Goal: Task Accomplishment & Management: Use online tool/utility

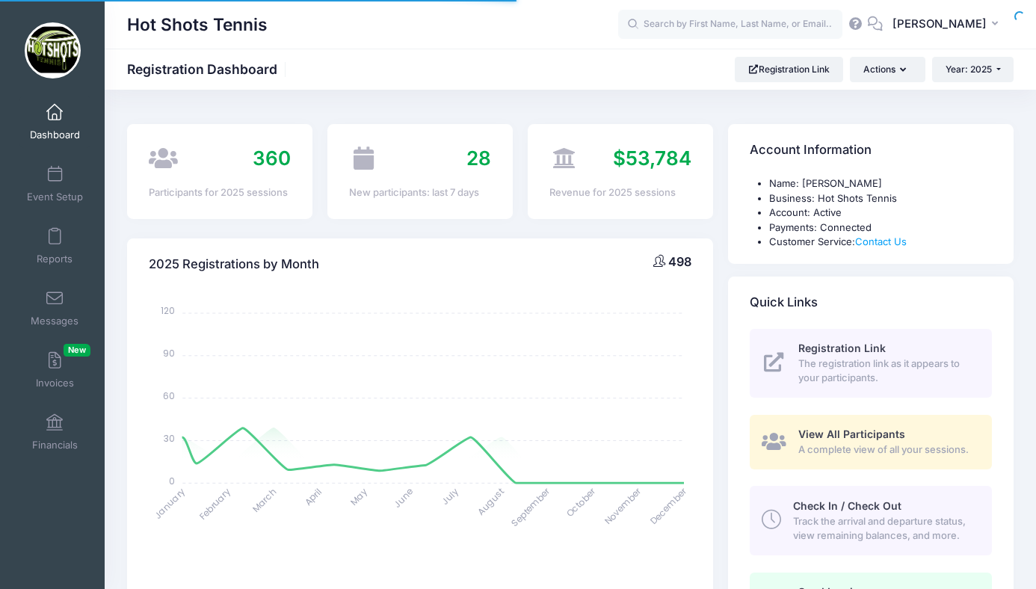
select select
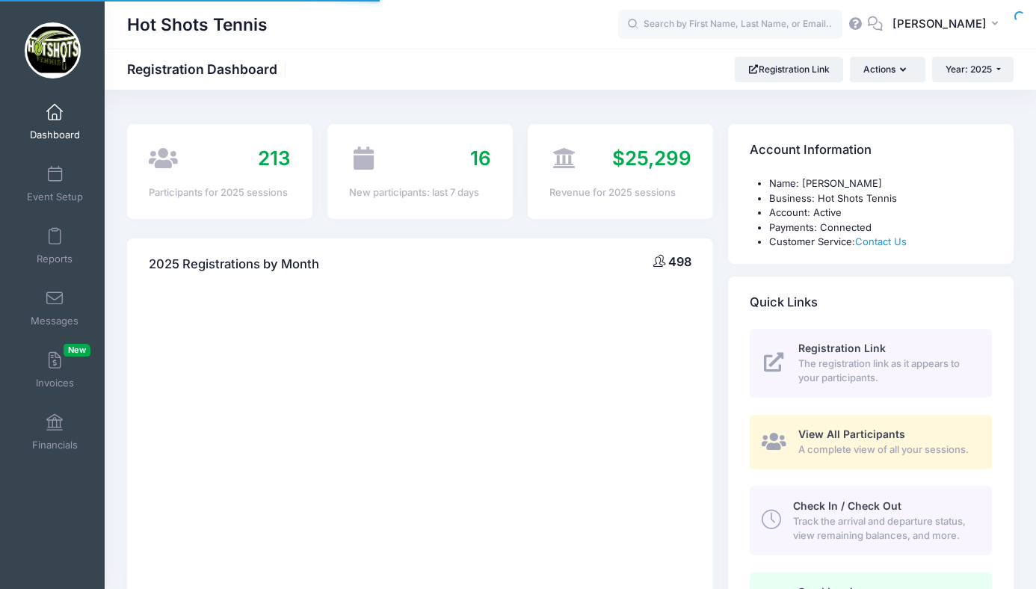
select select
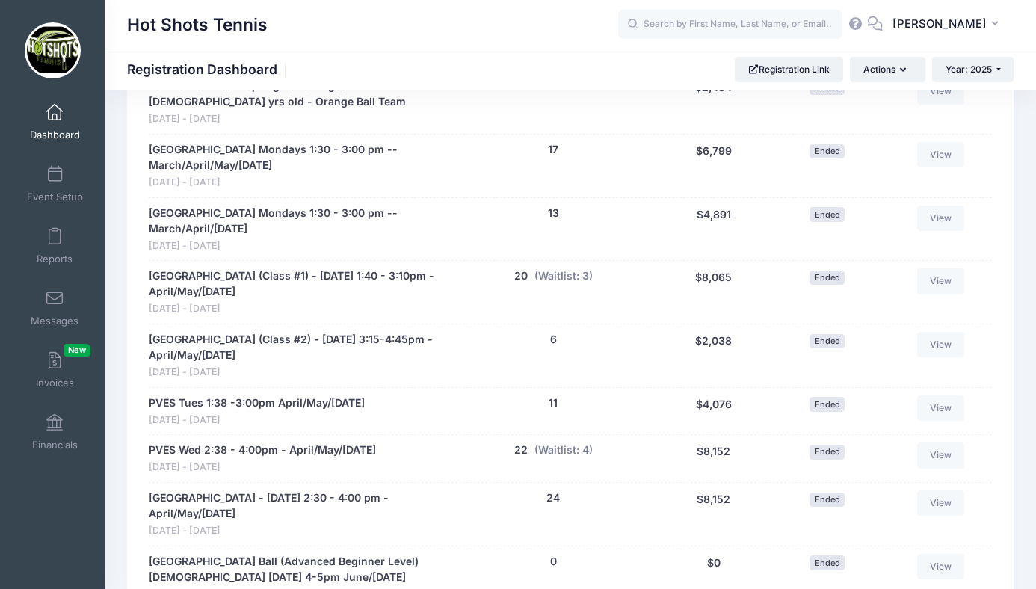
scroll to position [2164, 0]
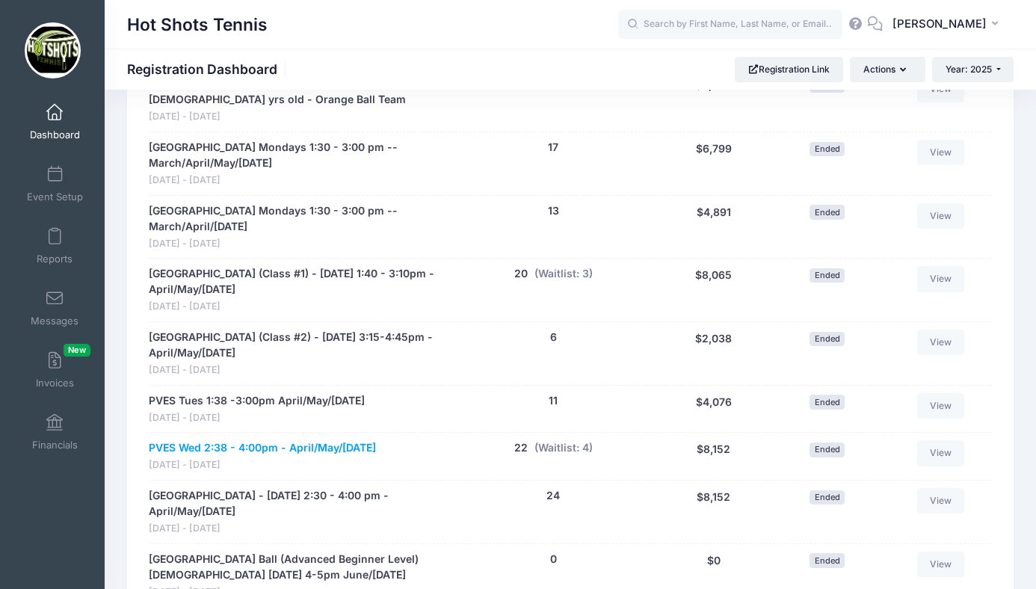
click at [375, 440] on link "PVES Wed 2:38 - 4:00pm - April/May/[DATE]" at bounding box center [262, 448] width 227 height 16
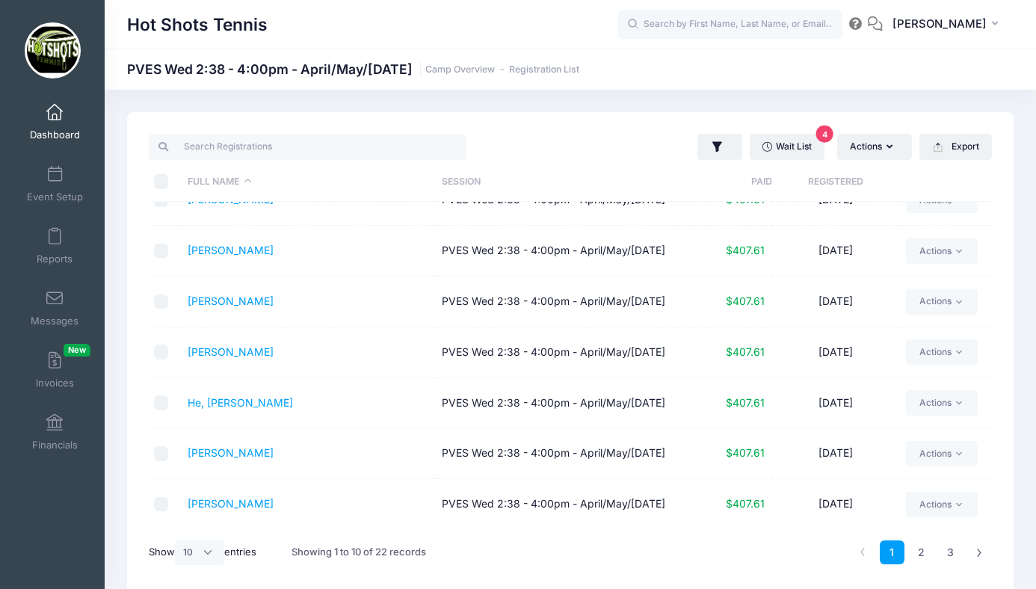
scroll to position [63, 0]
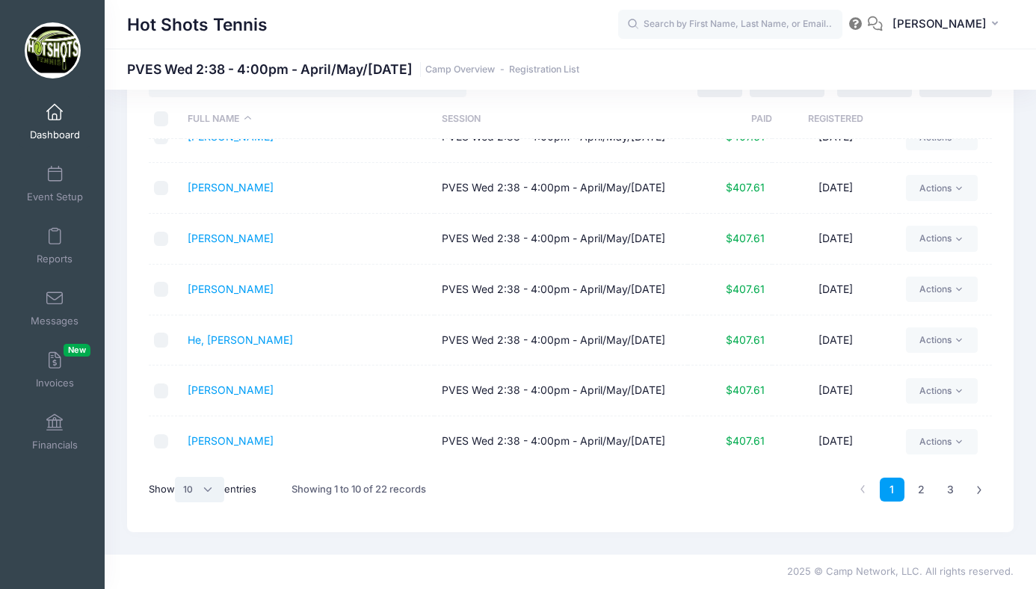
click at [197, 490] on select "All 10 25 50" at bounding box center [199, 489] width 49 height 25
select select "25"
click at [177, 477] on select "All 10 25 50" at bounding box center [199, 489] width 49 height 25
click at [58, 122] on link "Dashboard" at bounding box center [54, 122] width 71 height 52
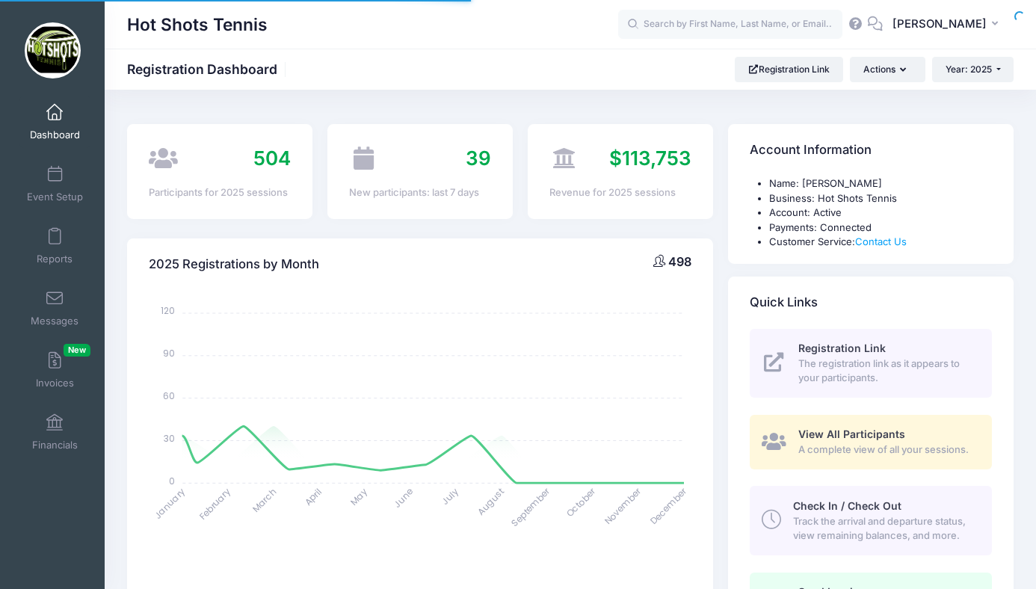
select select
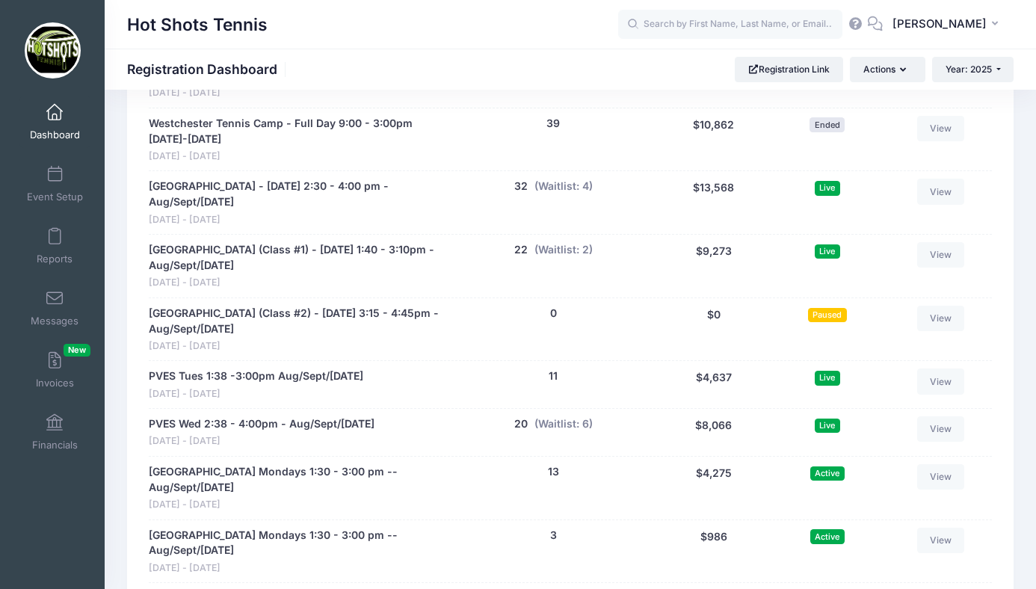
scroll to position [2980, 0]
click at [296, 416] on link "PVES Wed 2:38 - 4:00pm - Aug/Sept/[DATE]" at bounding box center [262, 424] width 226 height 16
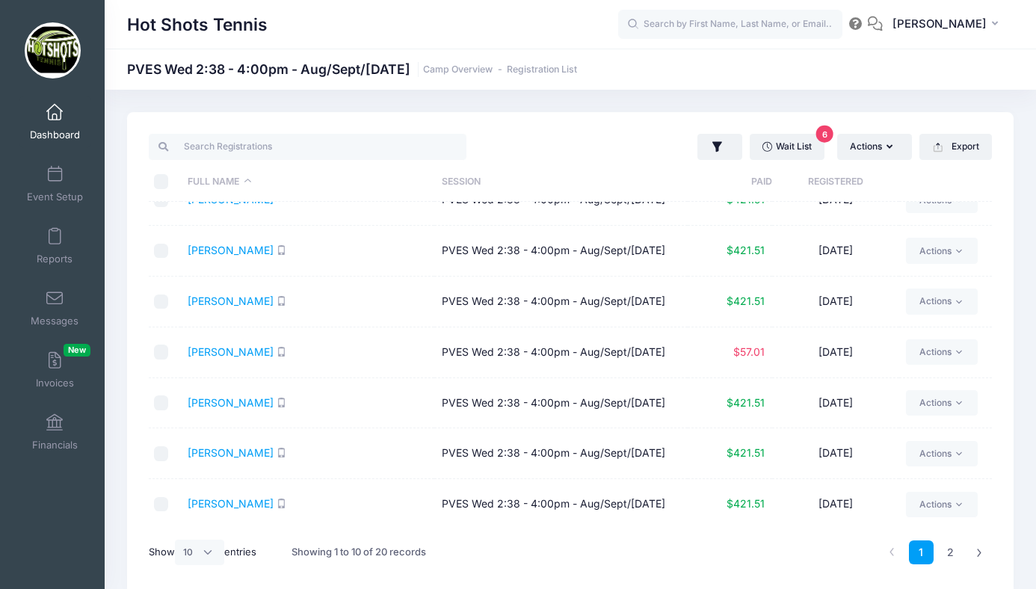
scroll to position [22, 0]
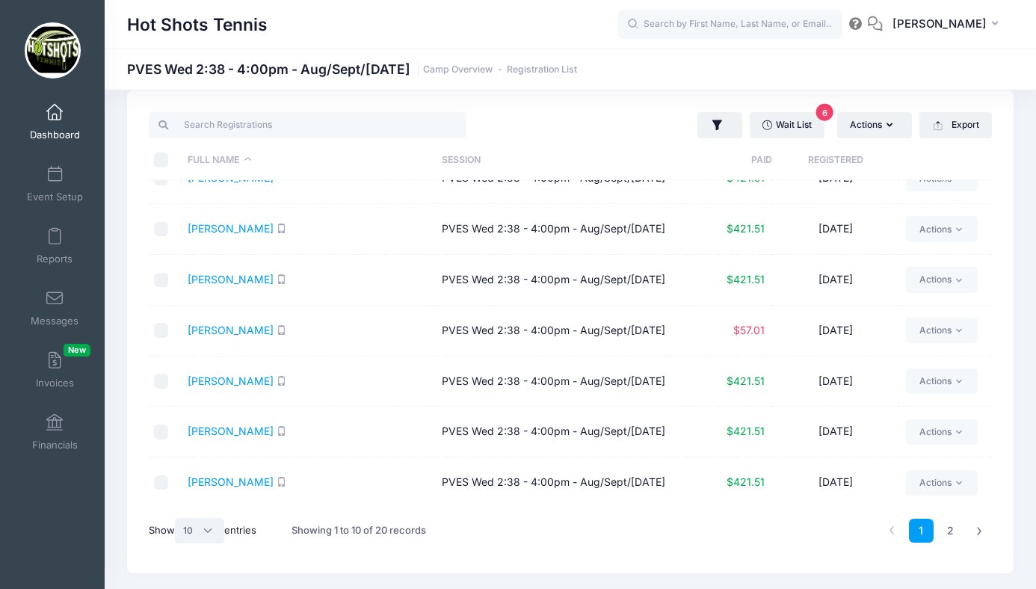
click at [206, 531] on select "All 10 25 50" at bounding box center [199, 530] width 49 height 25
select select "25"
click at [177, 518] on select "All 10 25 50" at bounding box center [199, 530] width 49 height 25
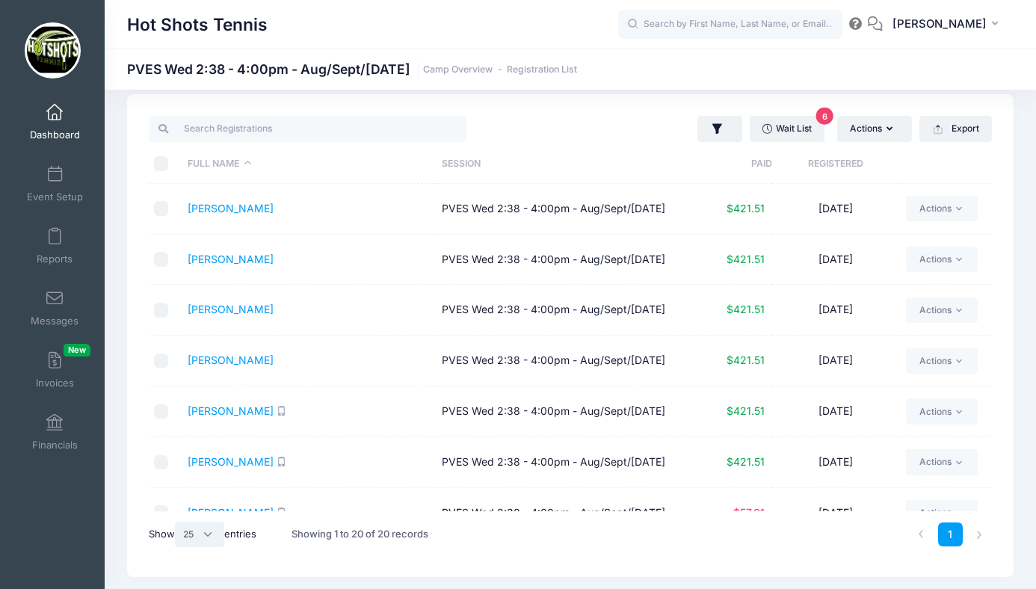
scroll to position [0, 0]
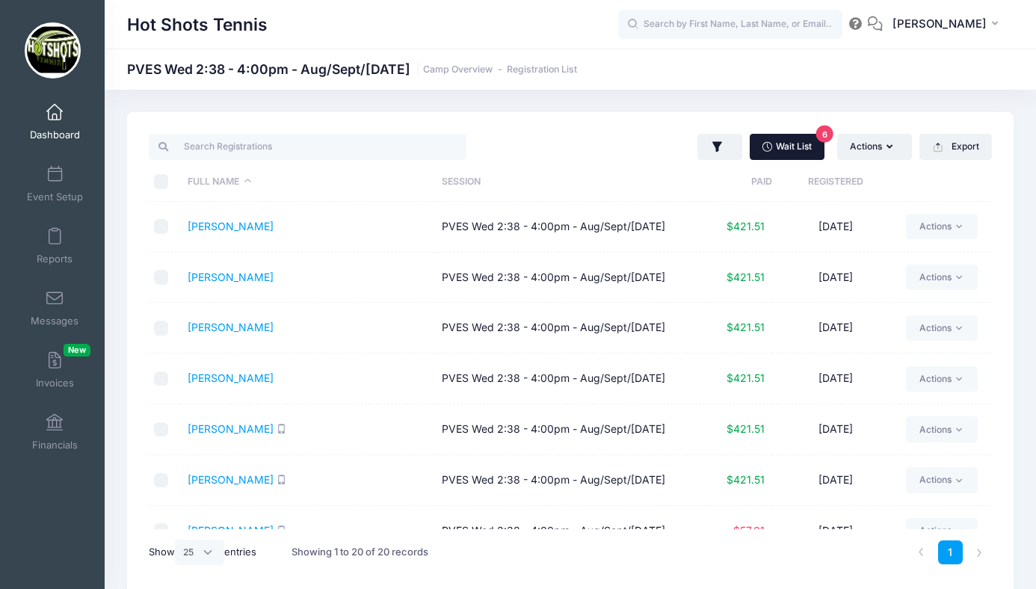
click at [789, 144] on link "Wait List 6" at bounding box center [787, 146] width 75 height 25
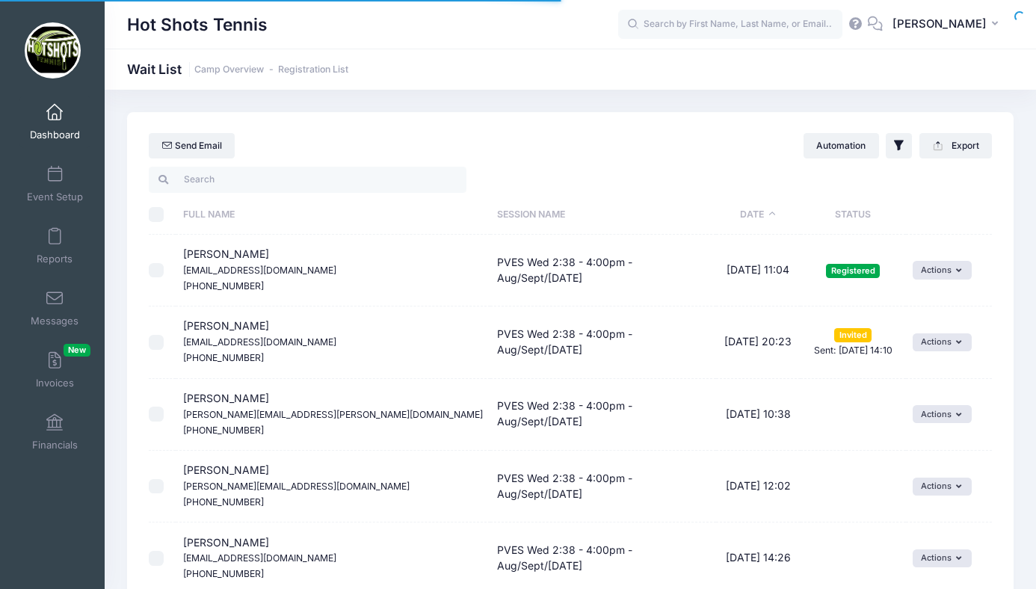
select select "50"
click at [57, 250] on link "Reports" at bounding box center [54, 246] width 71 height 52
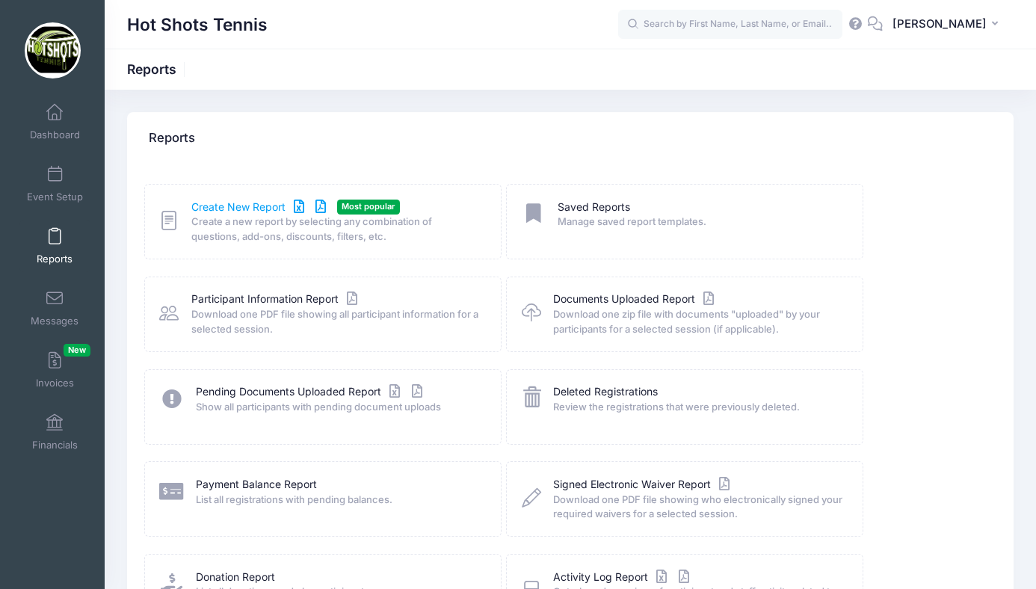
click at [252, 210] on link "Create New Report" at bounding box center [260, 208] width 139 height 16
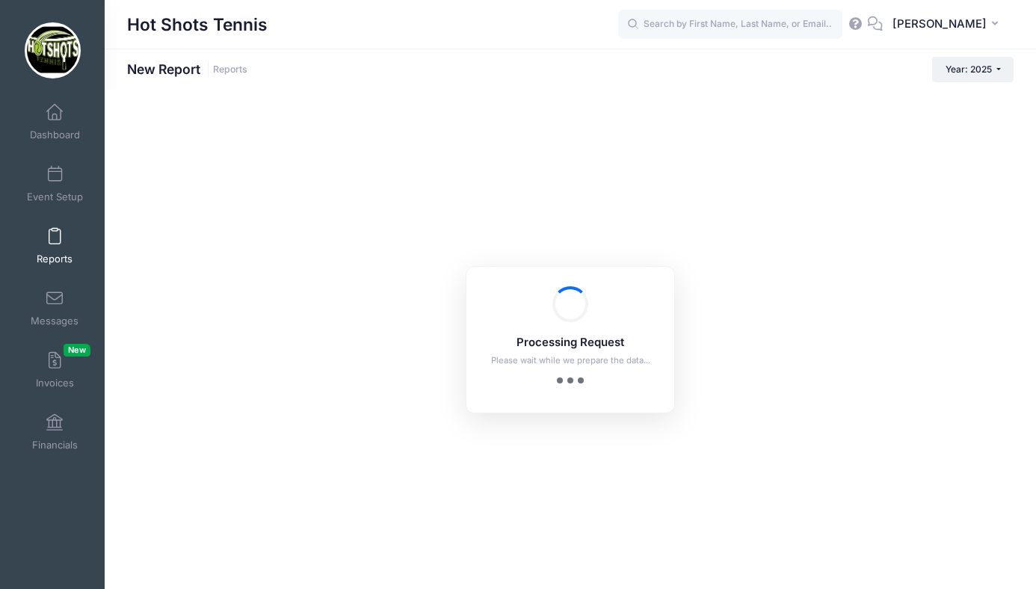
checkbox input "true"
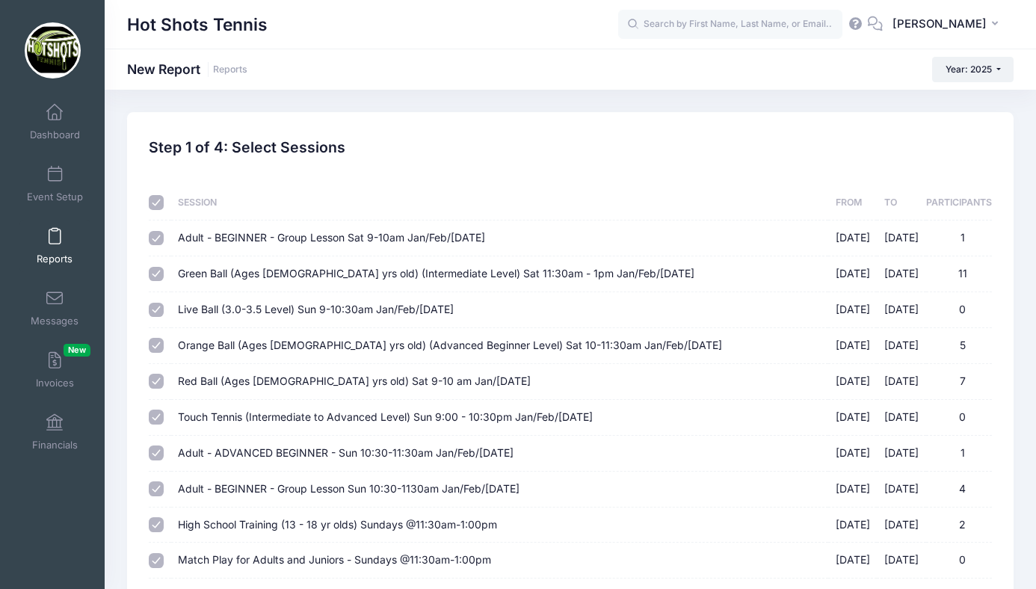
click at [157, 201] on input "checkbox" at bounding box center [156, 202] width 15 height 15
checkbox input "false"
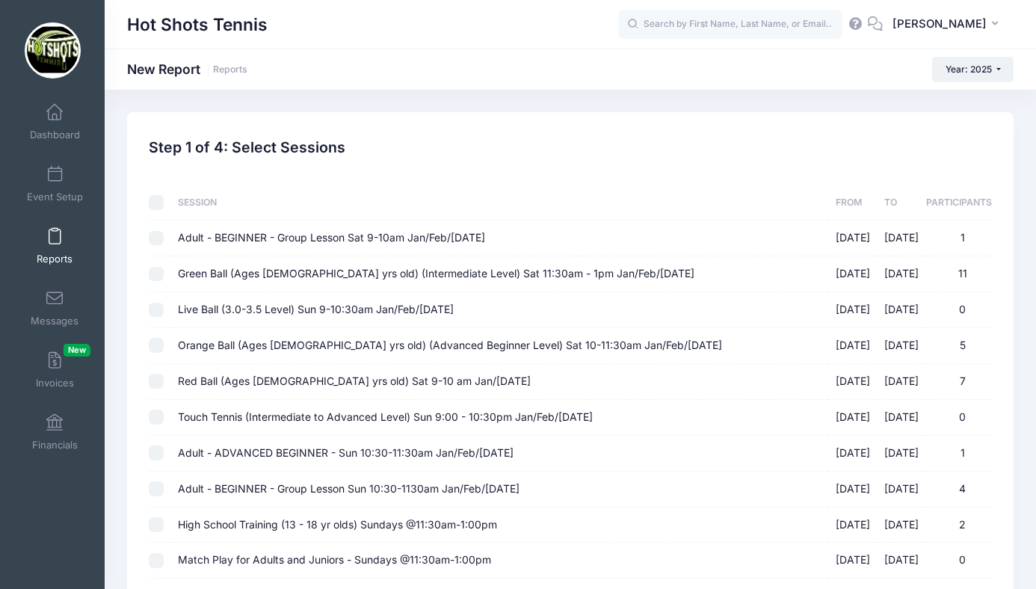
checkbox input "false"
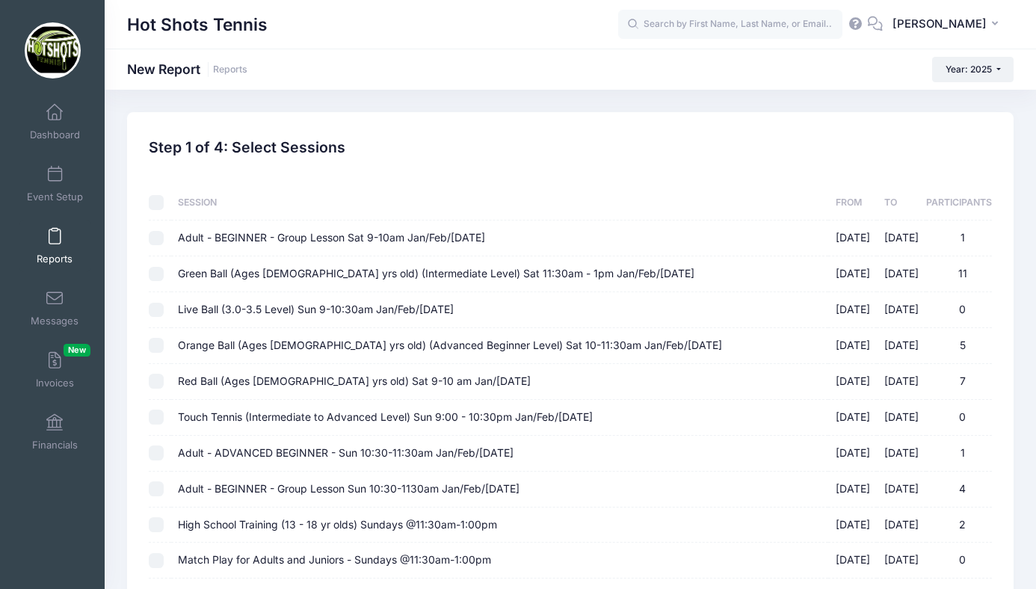
checkbox input "false"
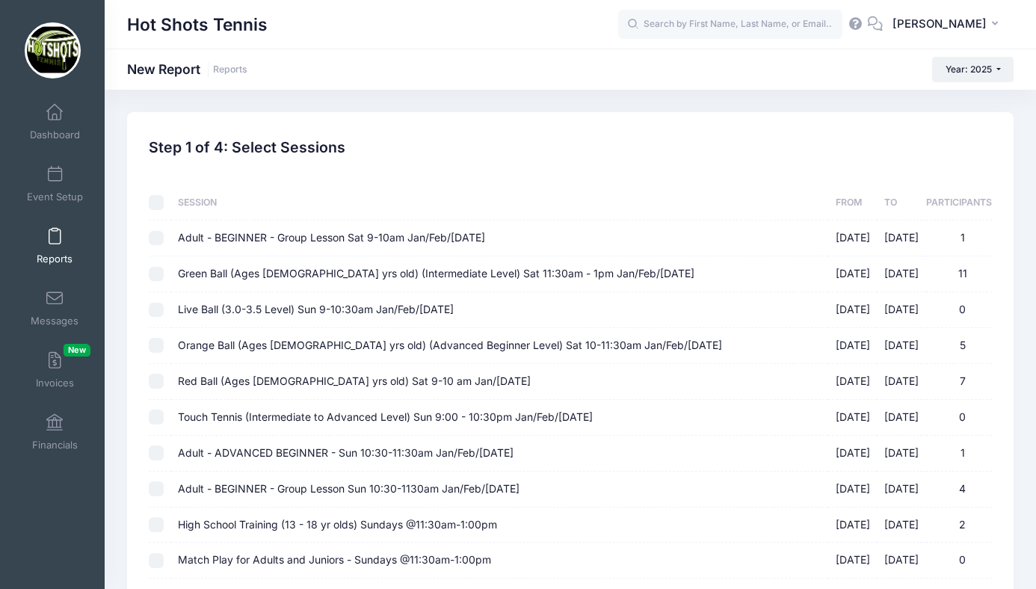
checkbox input "false"
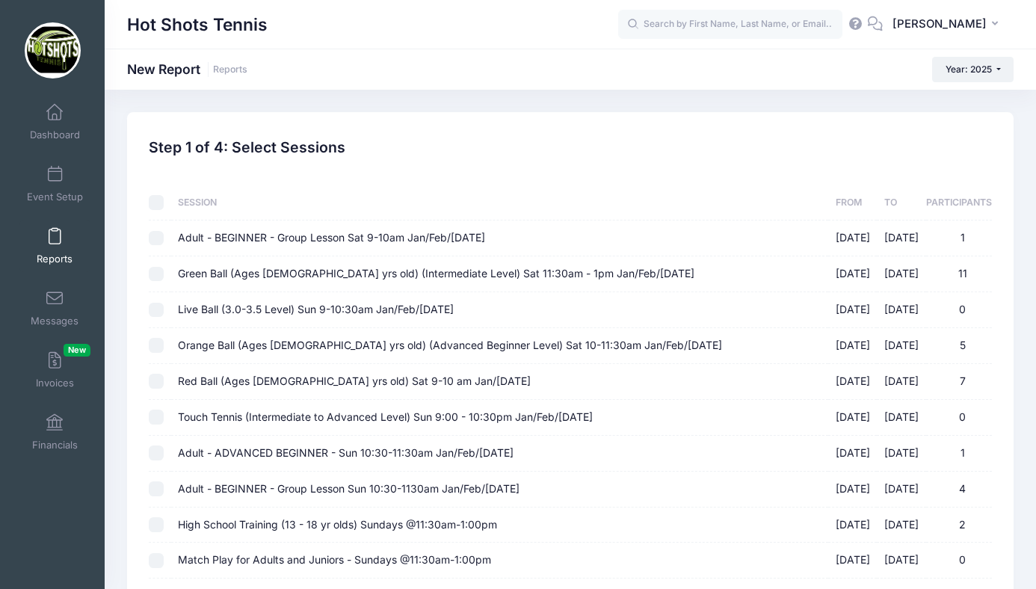
checkbox input "false"
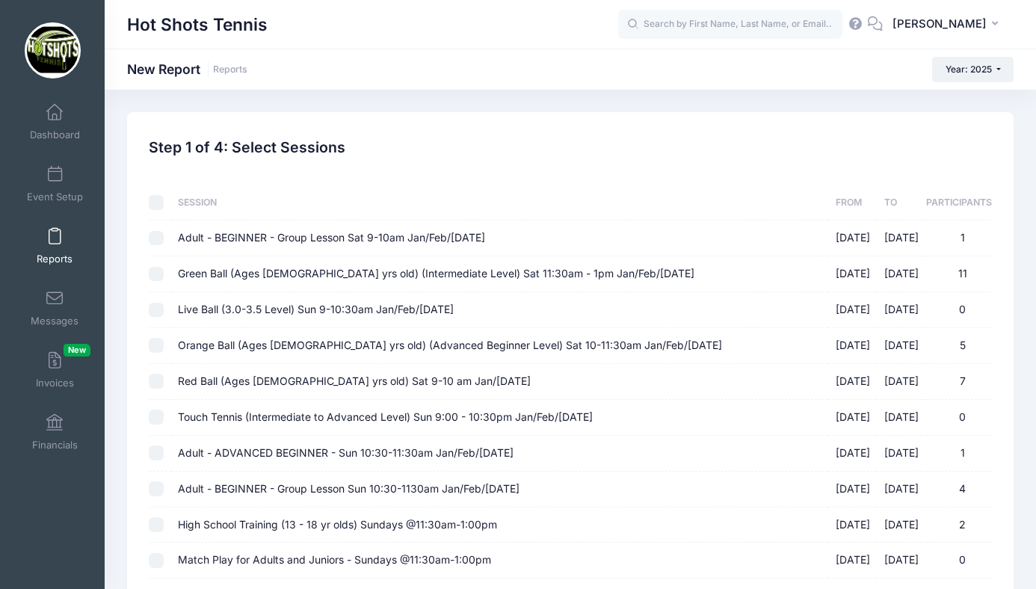
checkbox input "false"
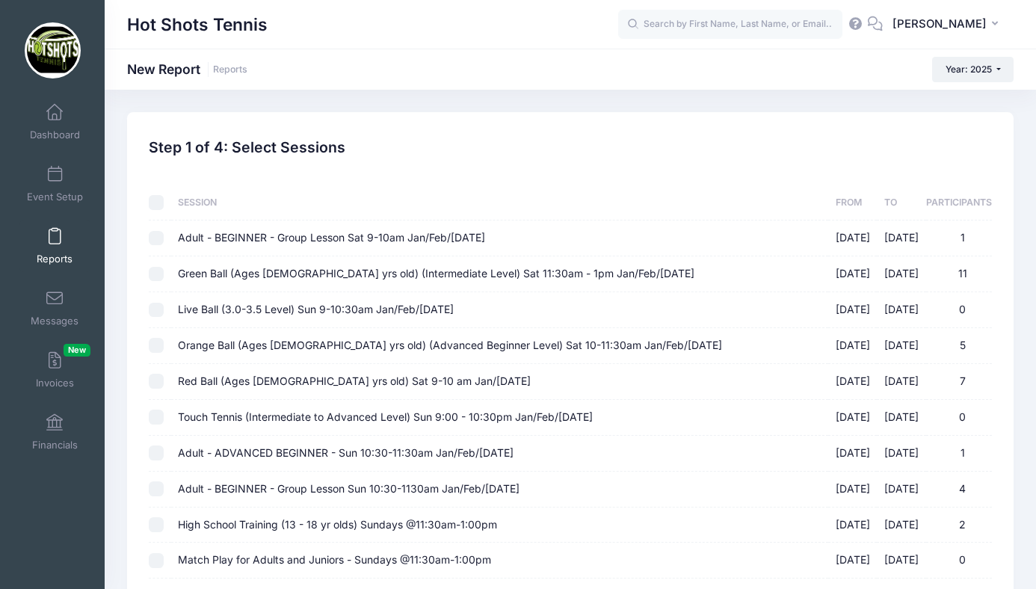
checkbox input "false"
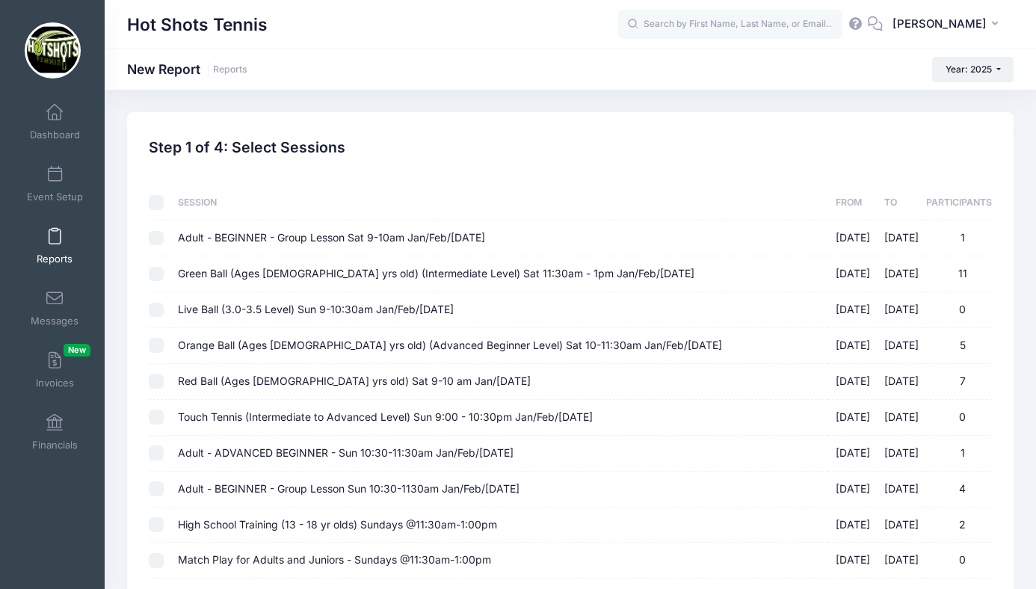
checkbox input "false"
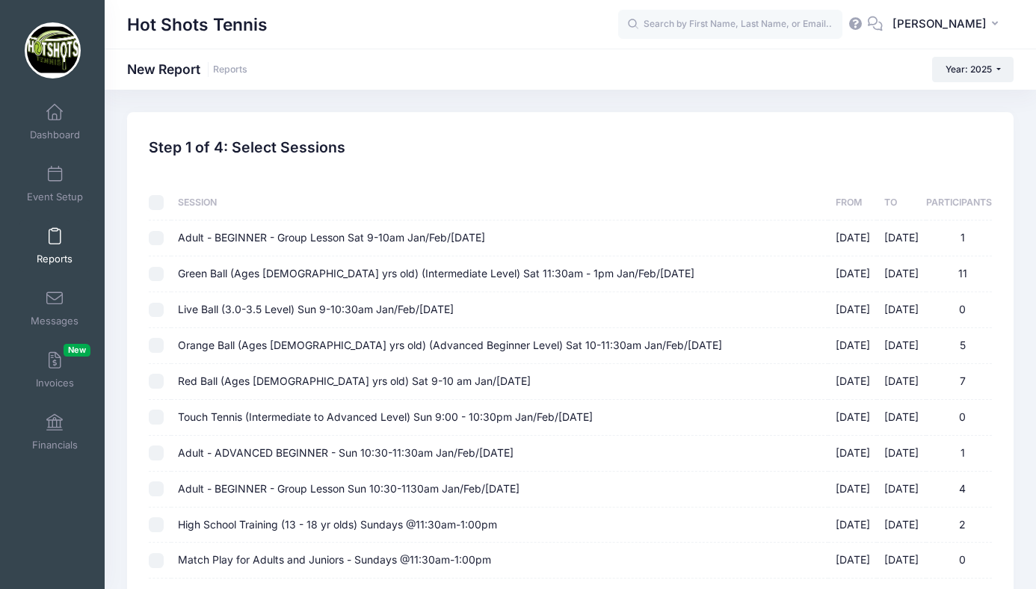
checkbox input "false"
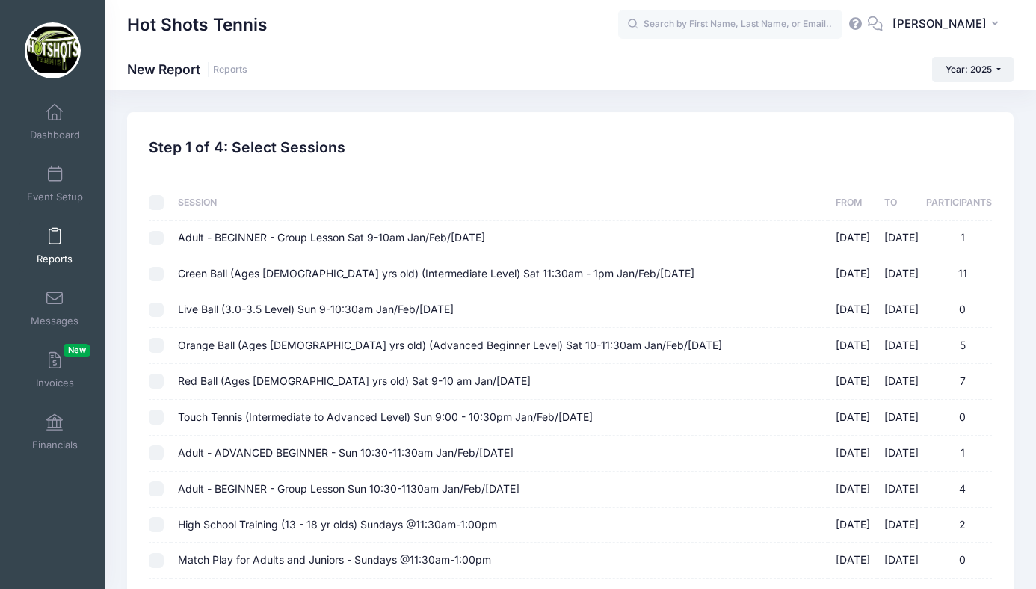
checkbox input "false"
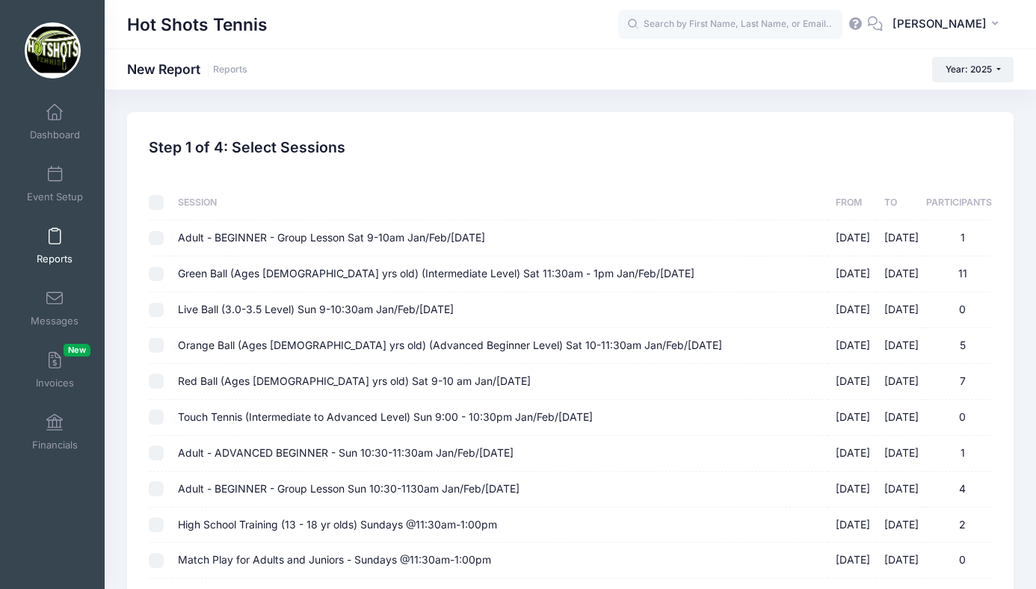
checkbox input "false"
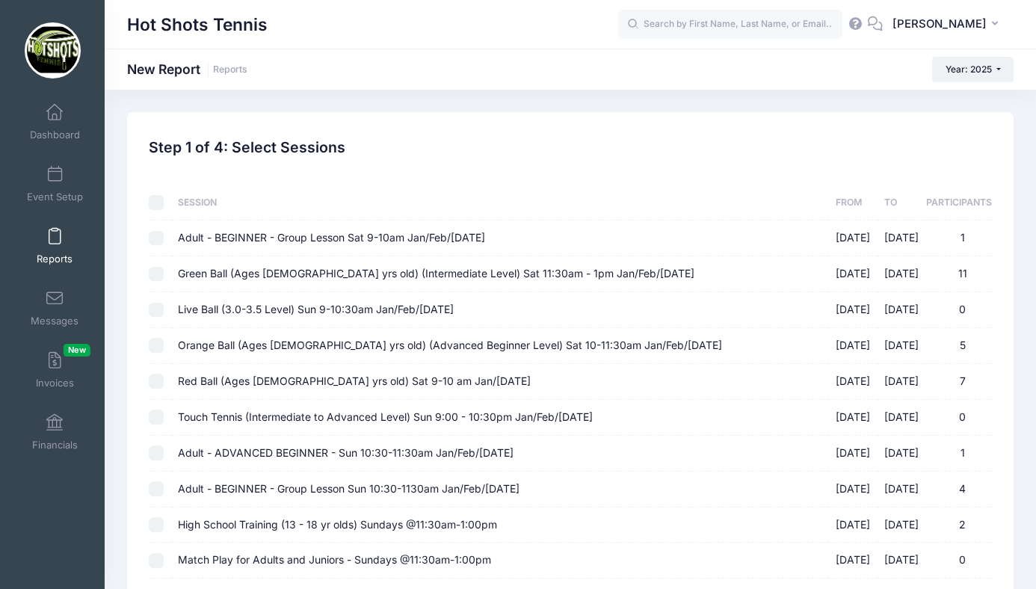
checkbox input "false"
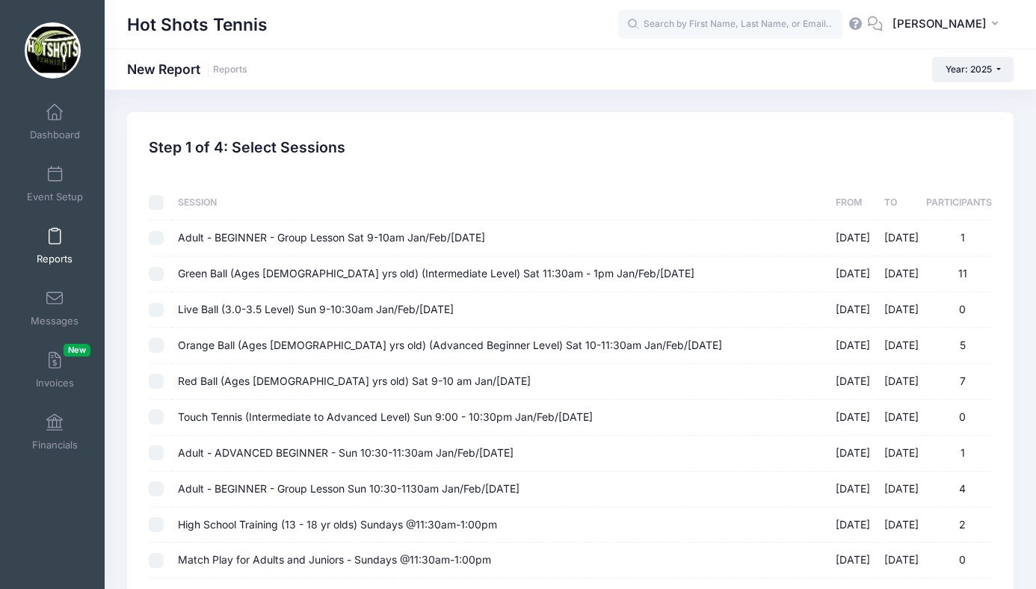
checkbox input "false"
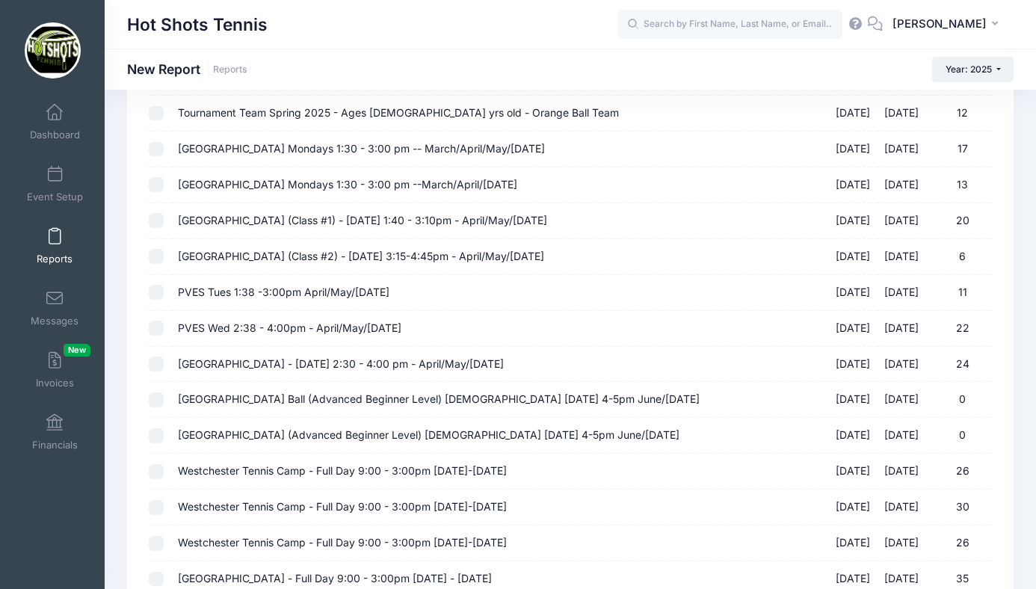
scroll to position [928, 0]
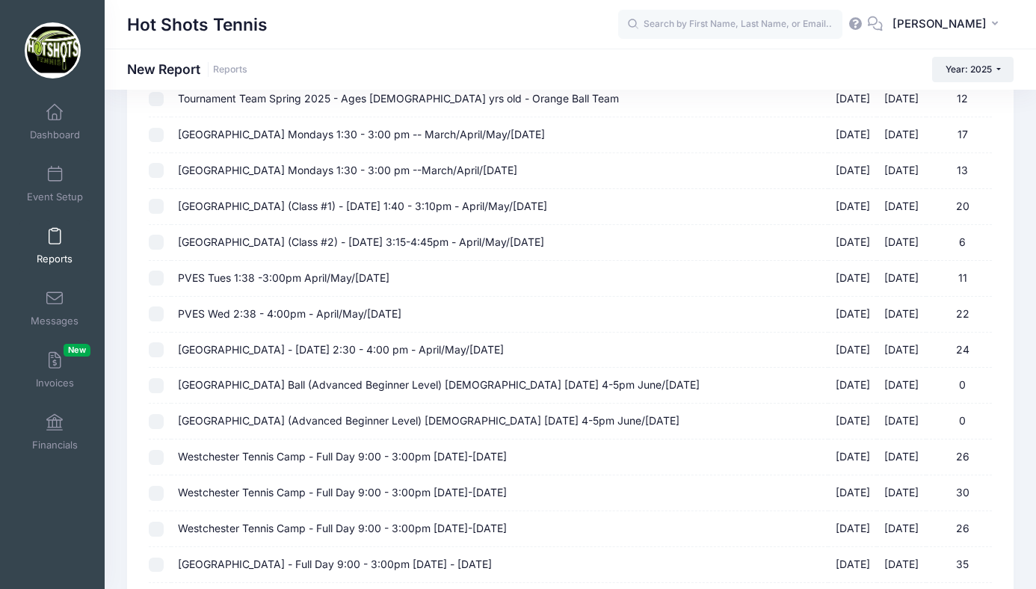
click at [294, 316] on span "PVES Wed 2:38 - 4:00pm - April/May/June 2025" at bounding box center [290, 313] width 224 height 13
click at [164, 316] on input "PVES Wed 2:38 - 4:00pm - April/May/June 2025 04/02/2025 - 06/04/2025 22" at bounding box center [156, 314] width 15 height 15
click at [327, 317] on span "PVES Wed 2:38 - 4:00pm - April/May/June 2025" at bounding box center [290, 313] width 224 height 13
click at [164, 317] on input "PVES Wed 2:38 - 4:00pm - April/May/June 2025 04/02/2025 - 06/04/2025 22" at bounding box center [156, 314] width 15 height 15
checkbox input "false"
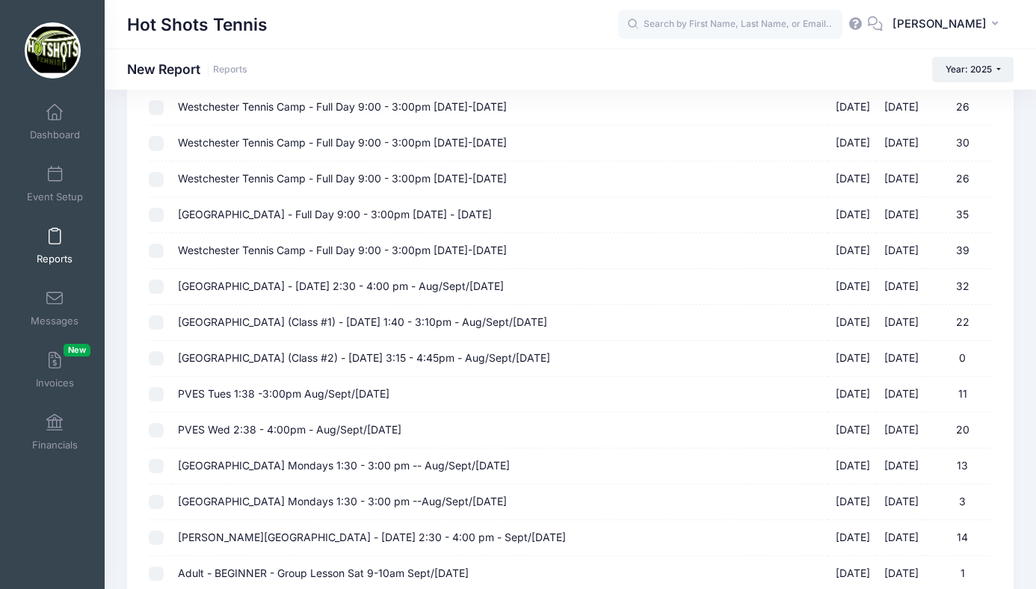
scroll to position [1281, 0]
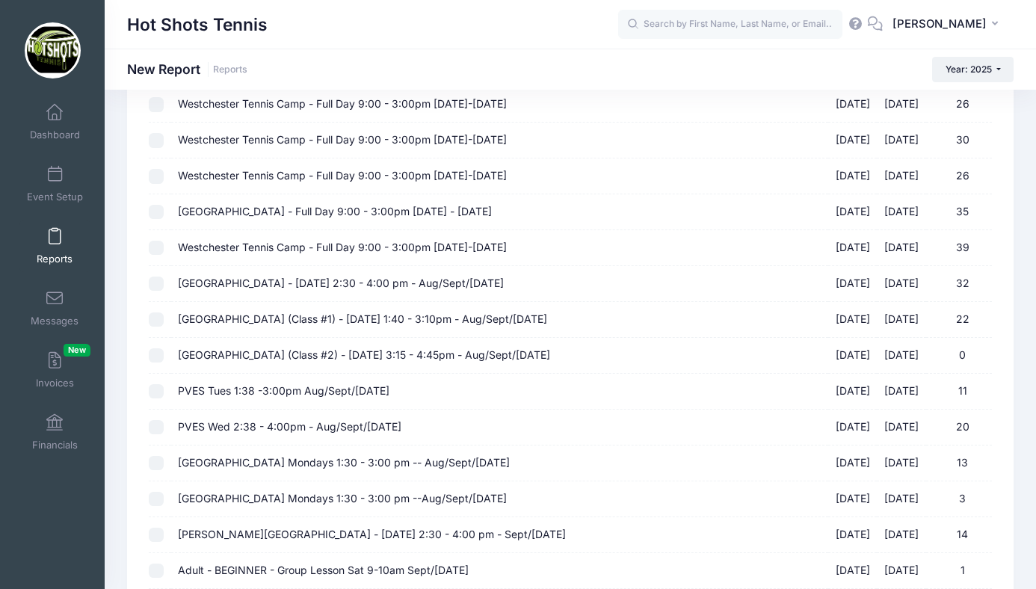
click at [344, 426] on span "PVES Wed 2:38 - 4:00pm - Aug/Sept/[DATE]" at bounding box center [290, 426] width 224 height 13
click at [164, 426] on input "PVES Wed 2:38 - 4:00pm - Aug/Sept/Oct 2025 08/20/2025 - 10/15/2025 20" at bounding box center [156, 427] width 15 height 15
checkbox input "true"
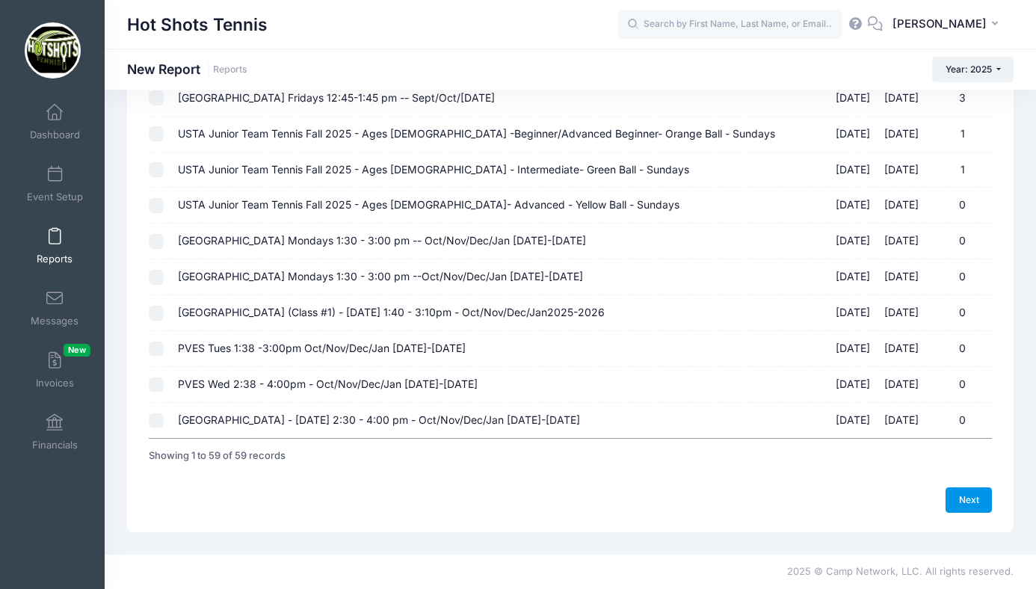
click at [969, 496] on link "Next" at bounding box center [969, 499] width 46 height 25
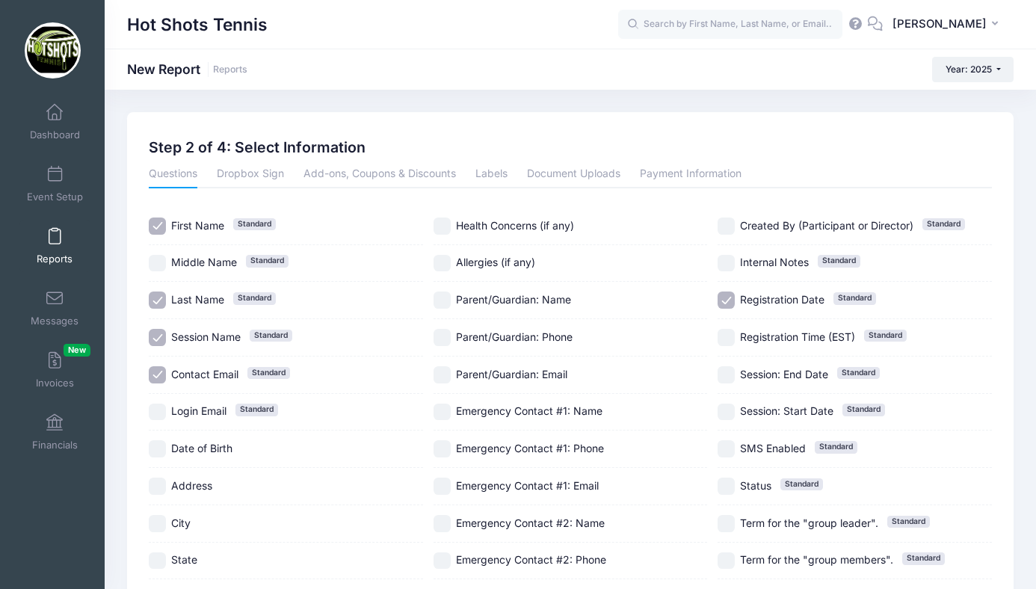
click at [156, 338] on input "Session Name Standard" at bounding box center [157, 337] width 17 height 17
checkbox input "false"
click at [444, 300] on input "Parent/Guardian: Name" at bounding box center [442, 300] width 17 height 17
click at [442, 299] on input "Parent/Guardian: Name" at bounding box center [442, 300] width 17 height 17
checkbox input "false"
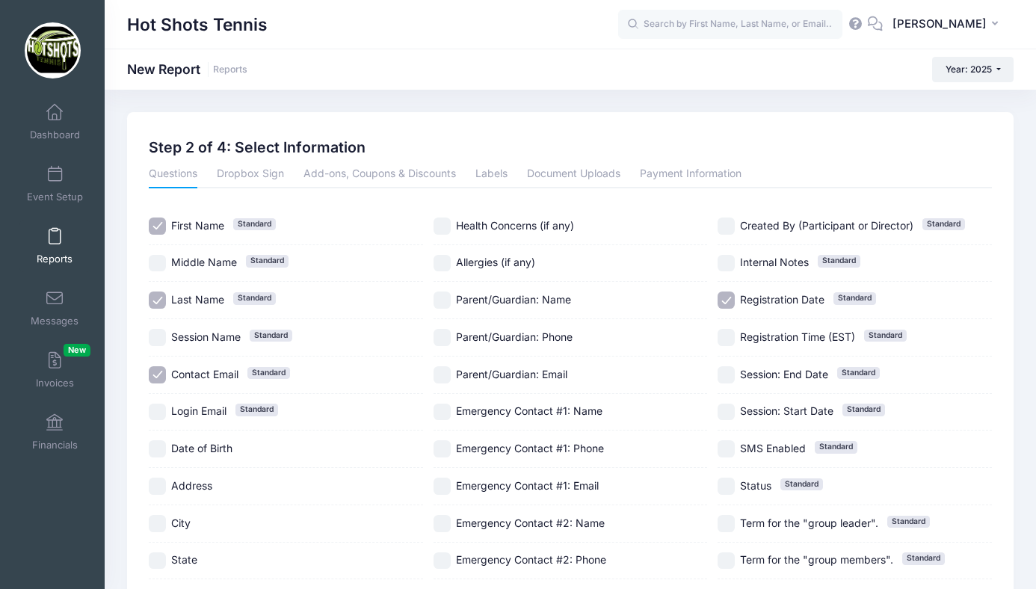
click at [442, 328] on div "Parent/Guardian: Phone" at bounding box center [571, 337] width 274 height 37
checkbox input "true"
click at [723, 295] on input "Registration Date Standard" at bounding box center [726, 300] width 17 height 17
checkbox input "false"
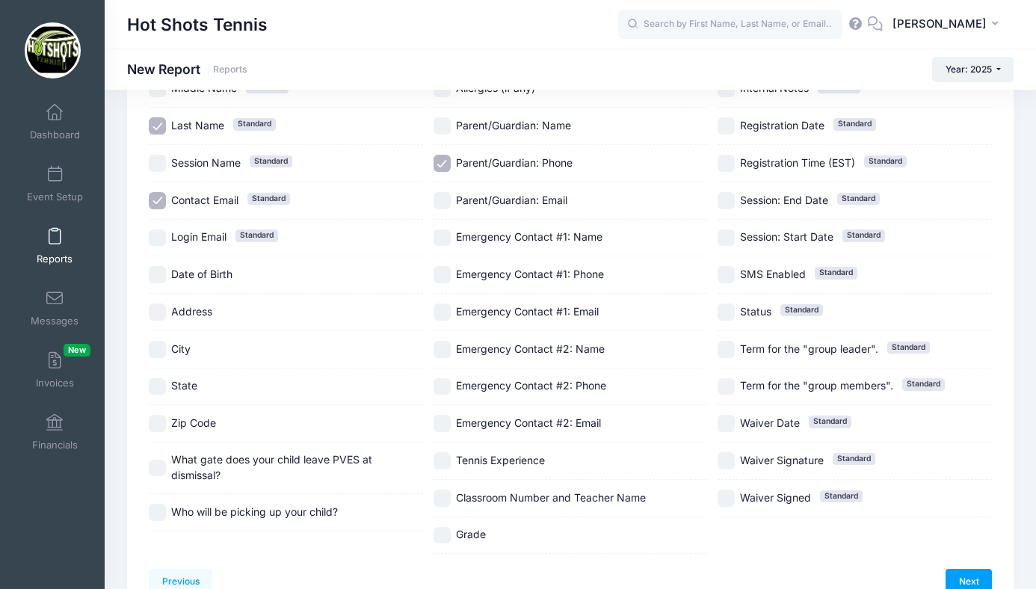
scroll to position [186, 0]
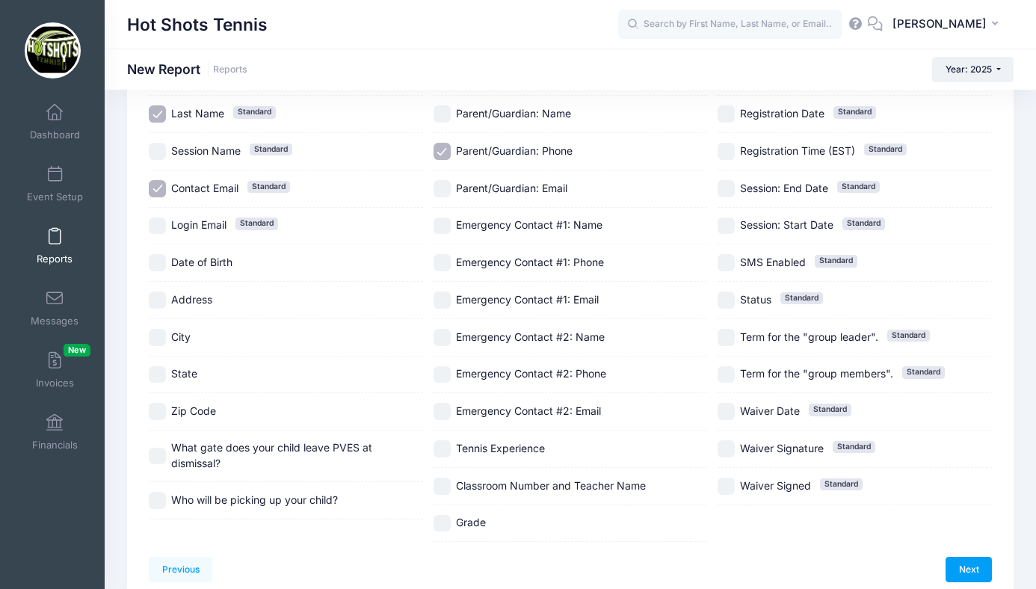
click at [158, 262] on input "Date of Birth" at bounding box center [157, 262] width 17 height 17
checkbox input "true"
click at [158, 501] on input "Who will be picking up your child?" at bounding box center [157, 500] width 17 height 17
checkbox input "true"
click at [444, 484] on input "Classroom Number and Teacher Name" at bounding box center [442, 486] width 17 height 17
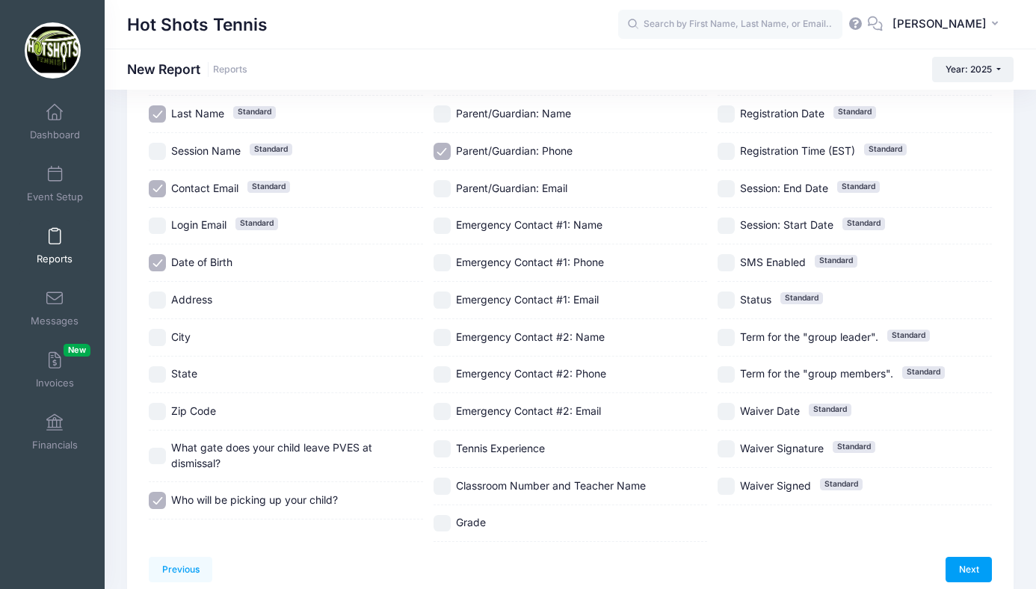
checkbox input "true"
click at [443, 522] on input "Grade" at bounding box center [442, 523] width 17 height 17
checkbox input "true"
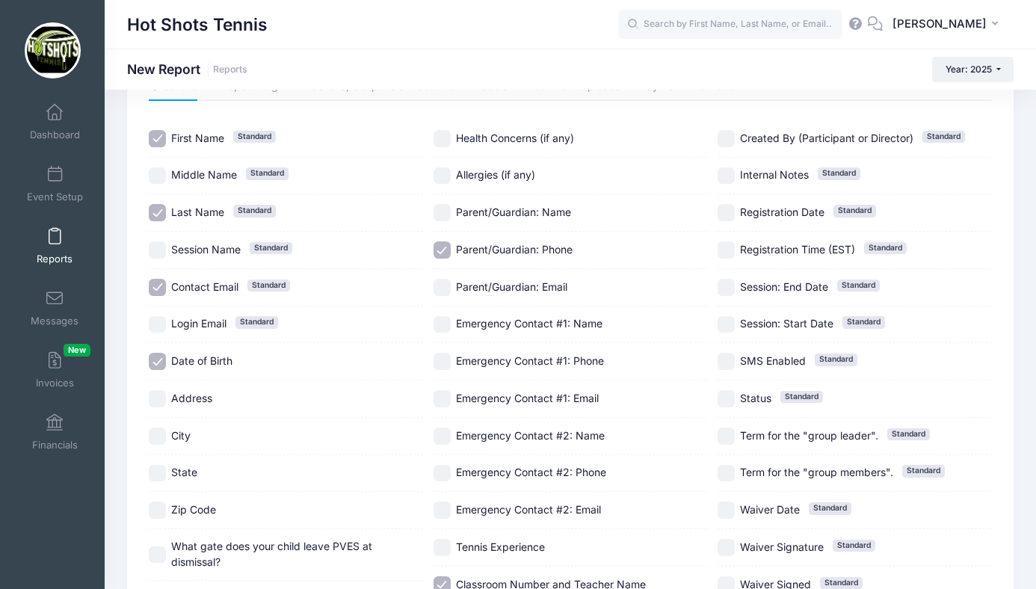
scroll to position [93, 0]
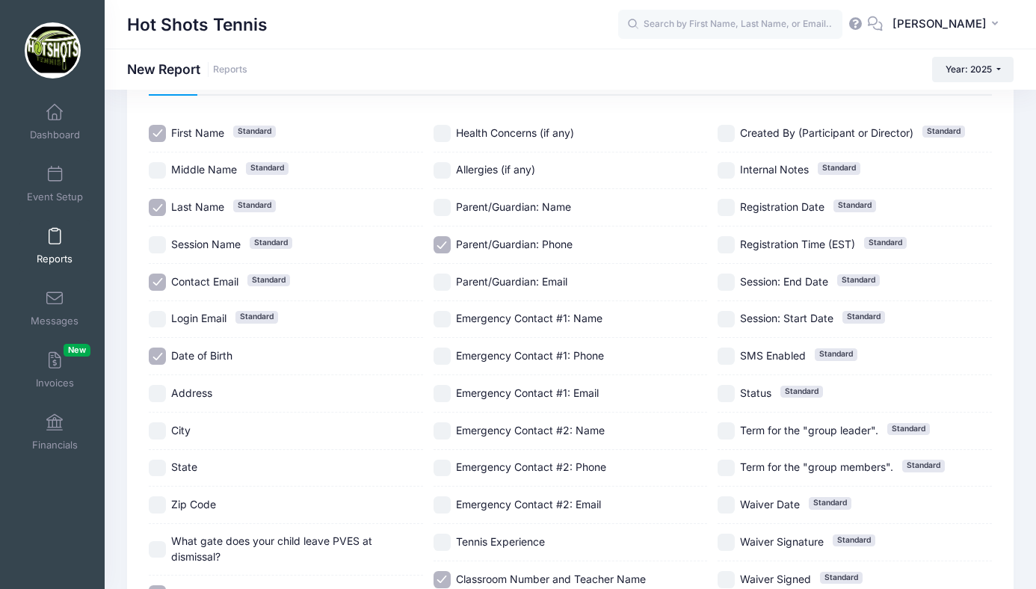
click at [444, 132] on input "Health Concerns (if any)" at bounding box center [442, 133] width 17 height 17
checkbox input "true"
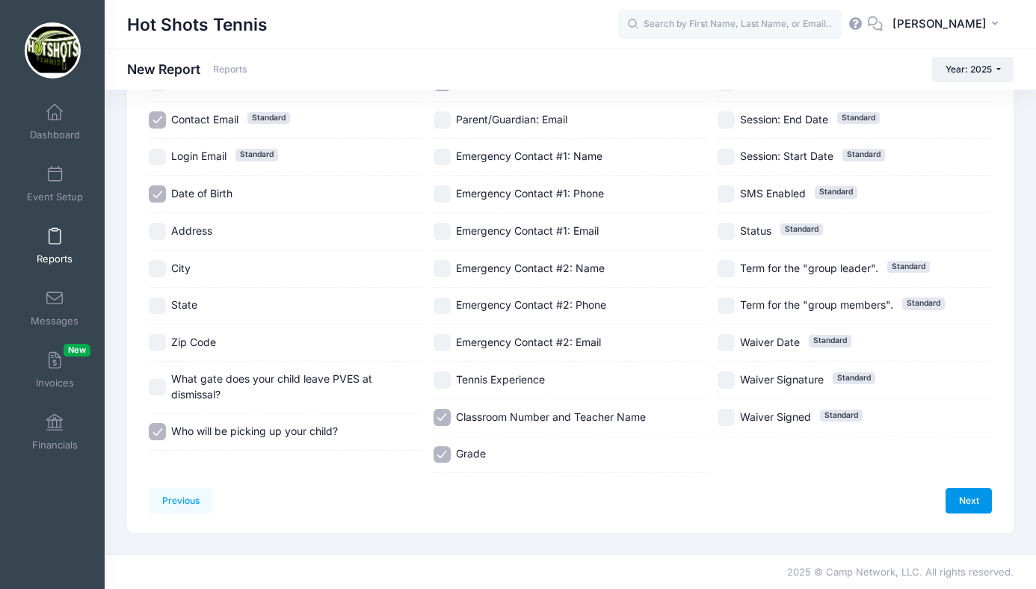
click at [959, 492] on link "Next" at bounding box center [969, 500] width 46 height 25
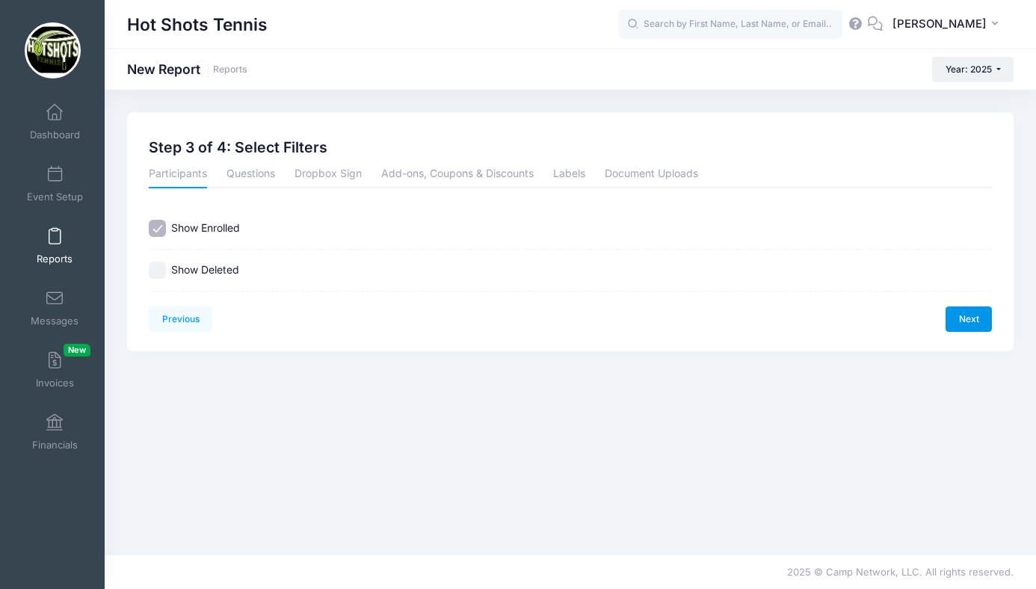
click at [959, 316] on link "Next" at bounding box center [969, 319] width 46 height 25
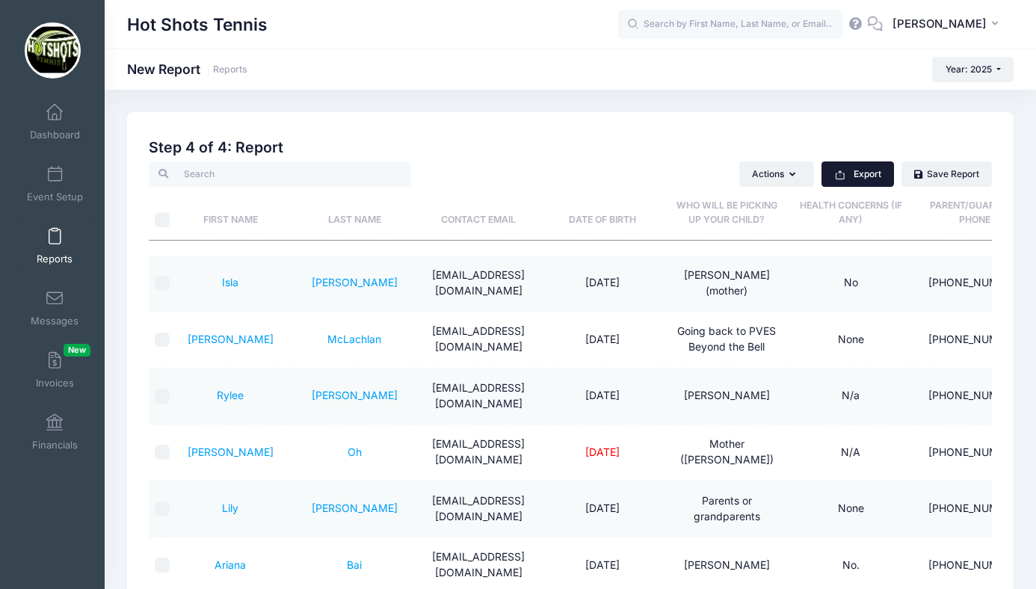
click at [872, 173] on button "Export" at bounding box center [858, 173] width 73 height 25
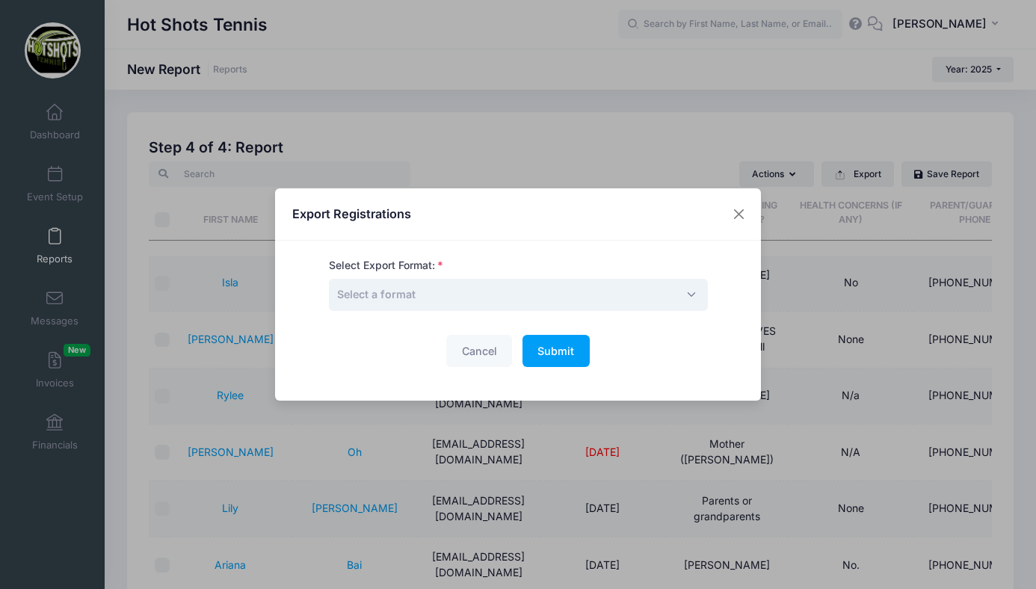
click at [573, 301] on span "Select a format" at bounding box center [518, 295] width 379 height 32
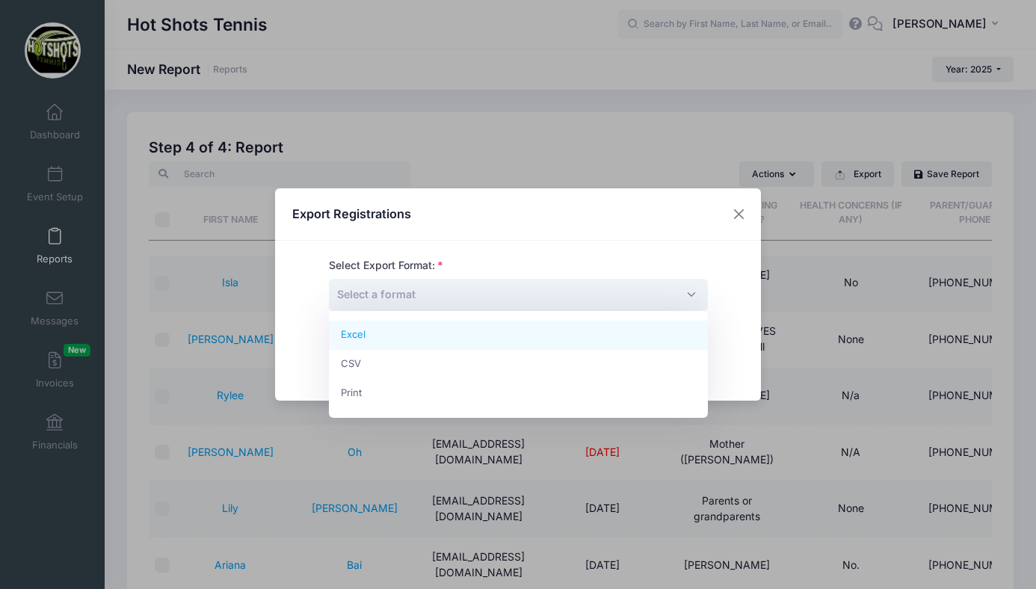
select select "excel"
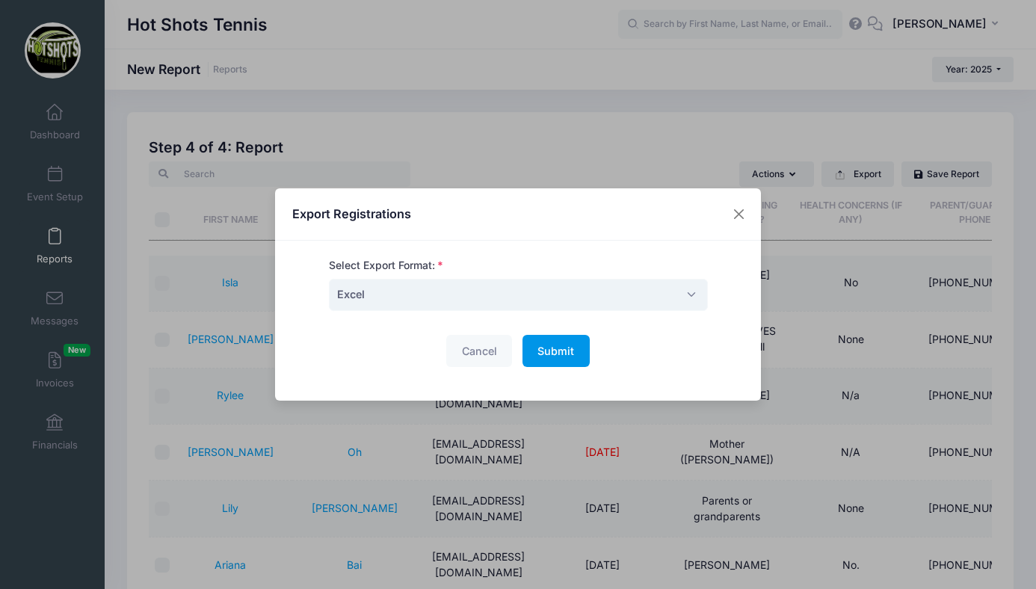
click at [554, 360] on button "Submit Please wait..." at bounding box center [556, 351] width 67 height 32
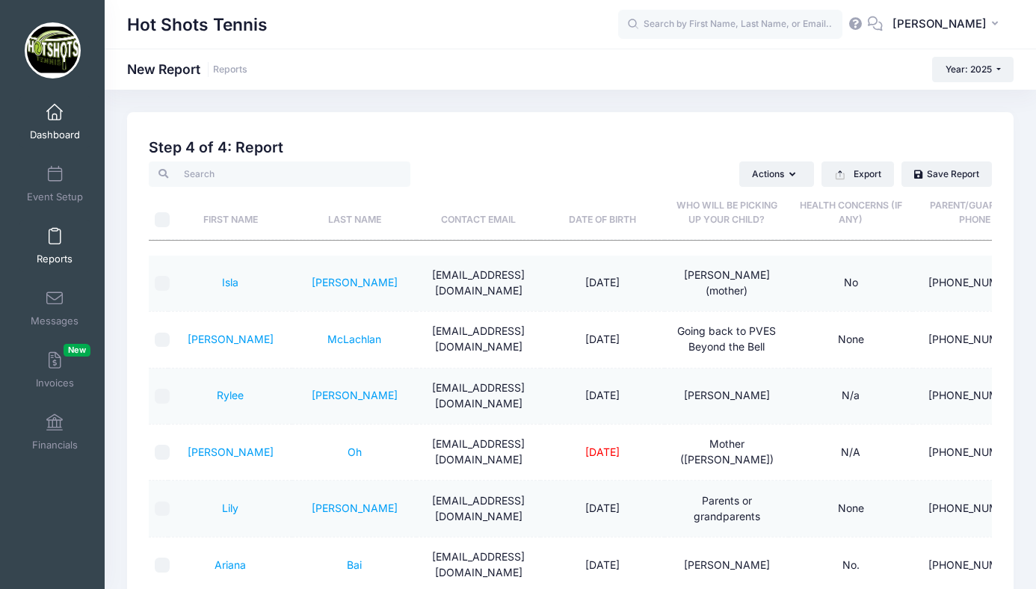
click at [55, 117] on span at bounding box center [55, 113] width 0 height 16
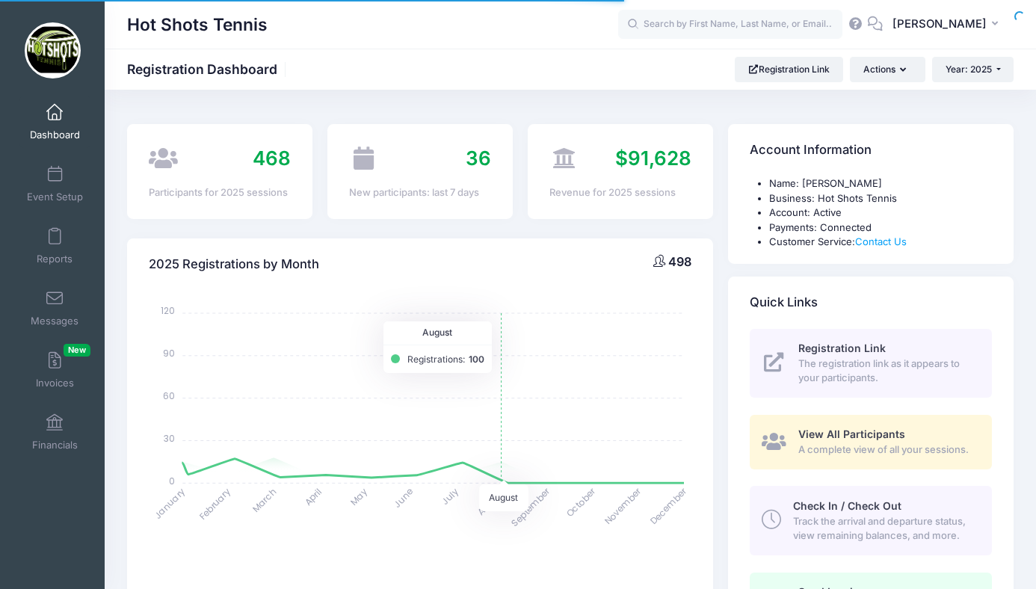
select select
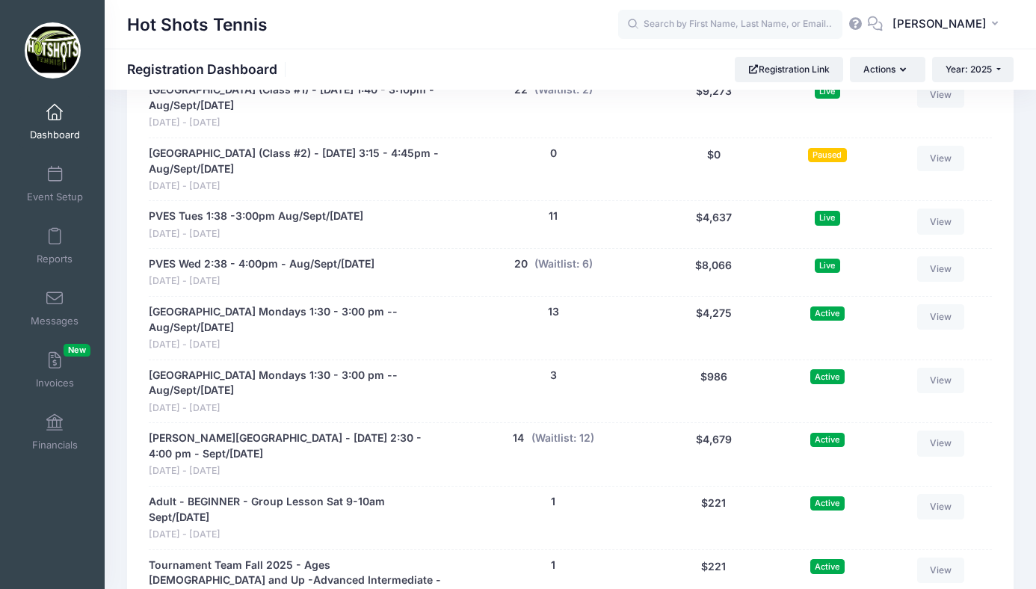
scroll to position [3138, 0]
click at [572, 257] on button "(Waitlist: 6)" at bounding box center [564, 265] width 58 height 16
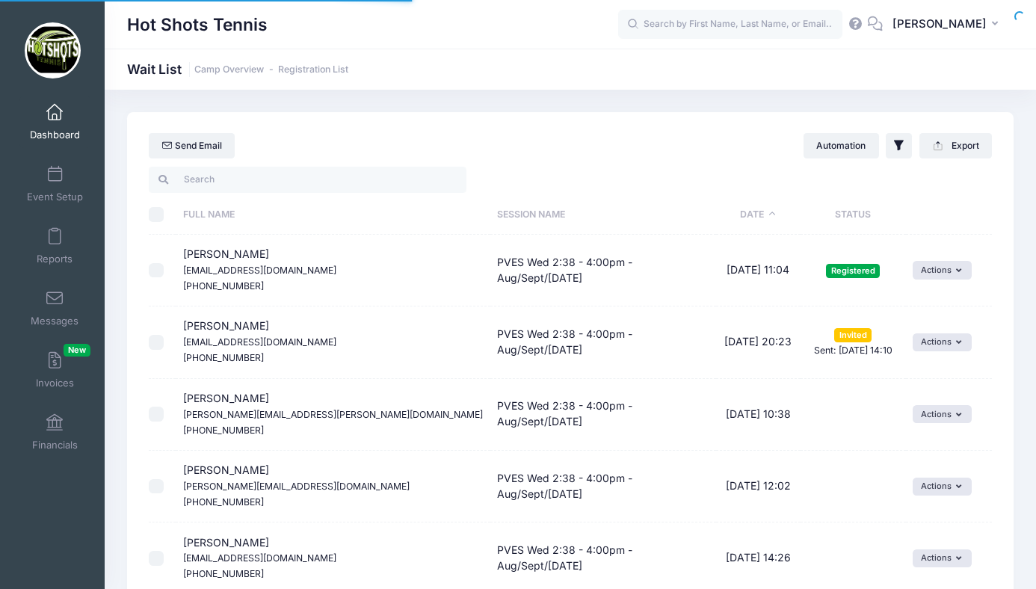
select select "50"
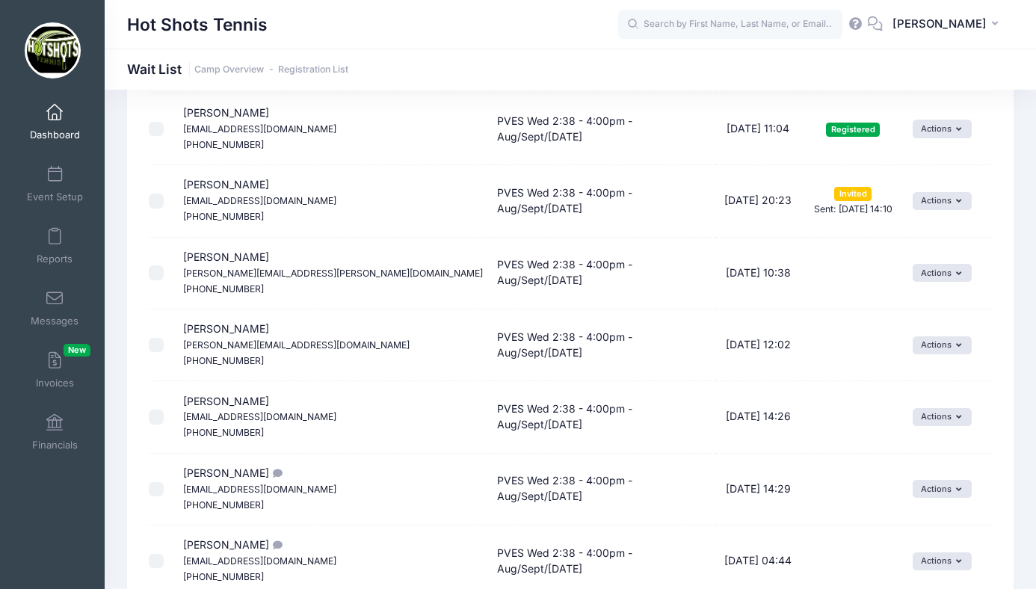
scroll to position [144, 0]
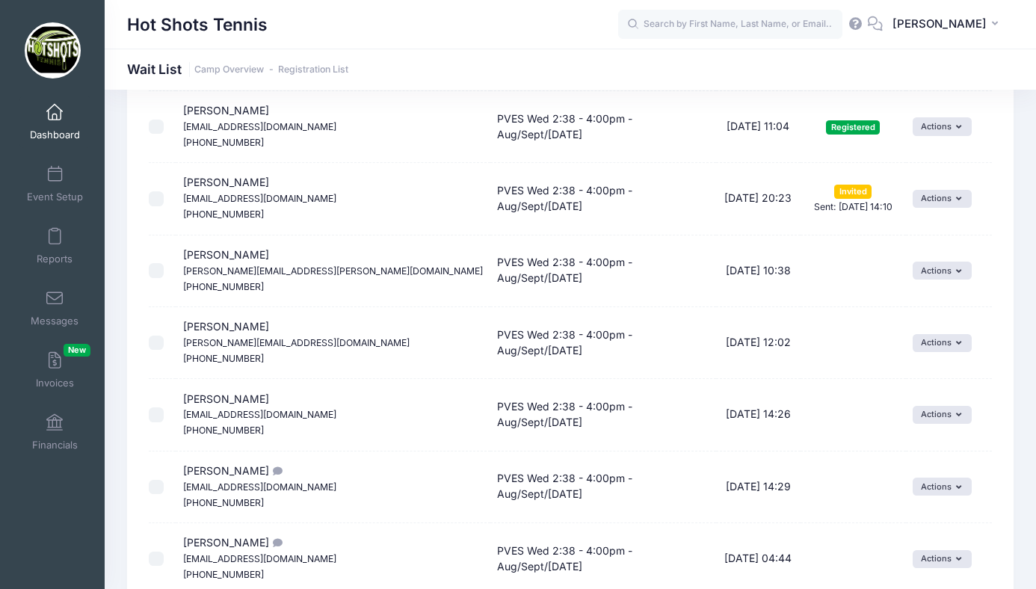
drag, startPoint x: 184, startPoint y: 182, endPoint x: 280, endPoint y: 184, distance: 95.7
click at [280, 184] on td "[PERSON_NAME] [EMAIL_ADDRESS][DOMAIN_NAME] [PHONE_NUMBER]" at bounding box center [333, 199] width 315 height 72
copy span "[PERSON_NAME]"
click at [291, 289] on td "Scarlet Haynie [EMAIL_ADDRESS][PERSON_NAME][DOMAIN_NAME] [PHONE_NUMBER]" at bounding box center [333, 271] width 315 height 72
drag, startPoint x: 184, startPoint y: 256, endPoint x: 268, endPoint y: 255, distance: 83.7
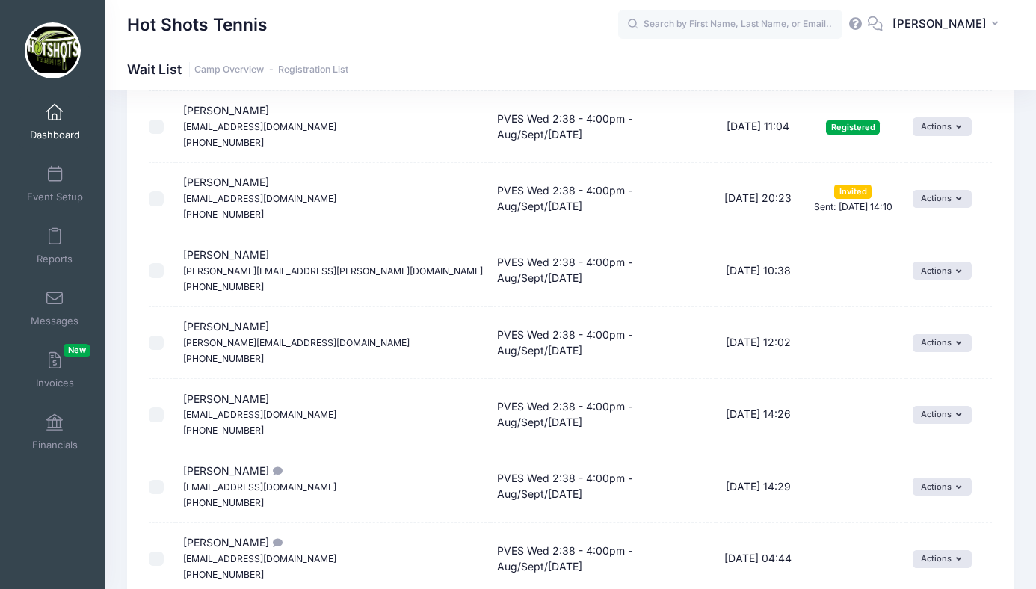
click at [268, 255] on td "Scarlet Haynie [EMAIL_ADDRESS][PERSON_NAME][DOMAIN_NAME] [PHONE_NUMBER]" at bounding box center [333, 271] width 315 height 72
copy span "[PERSON_NAME]"
click at [490, 293] on td "PVES Wed 2:38 - 4:00pm - Aug/Sept/[DATE]" at bounding box center [603, 271] width 226 height 72
drag, startPoint x: 185, startPoint y: 326, endPoint x: 257, endPoint y: 326, distance: 71.8
click at [257, 326] on td "[PERSON_NAME] [EMAIL_ADDRESS][DOMAIN_NAME] [PHONE_NUMBER]" at bounding box center [333, 343] width 315 height 72
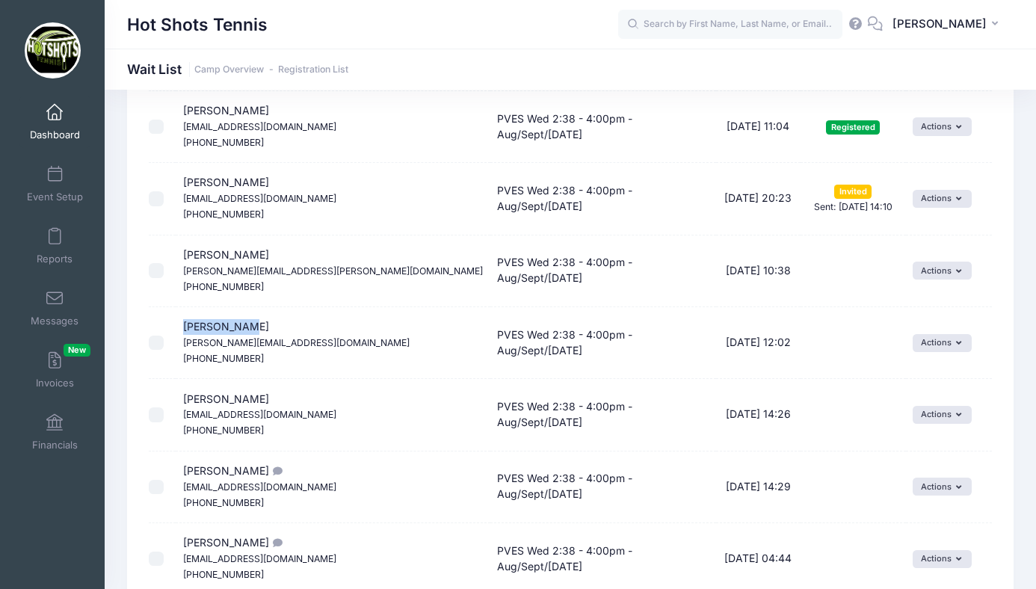
copy span "[PERSON_NAME]"
click at [490, 358] on td "PVES Wed 2:38 - 4:00pm - Aug/Sept/[DATE]" at bounding box center [603, 343] width 226 height 72
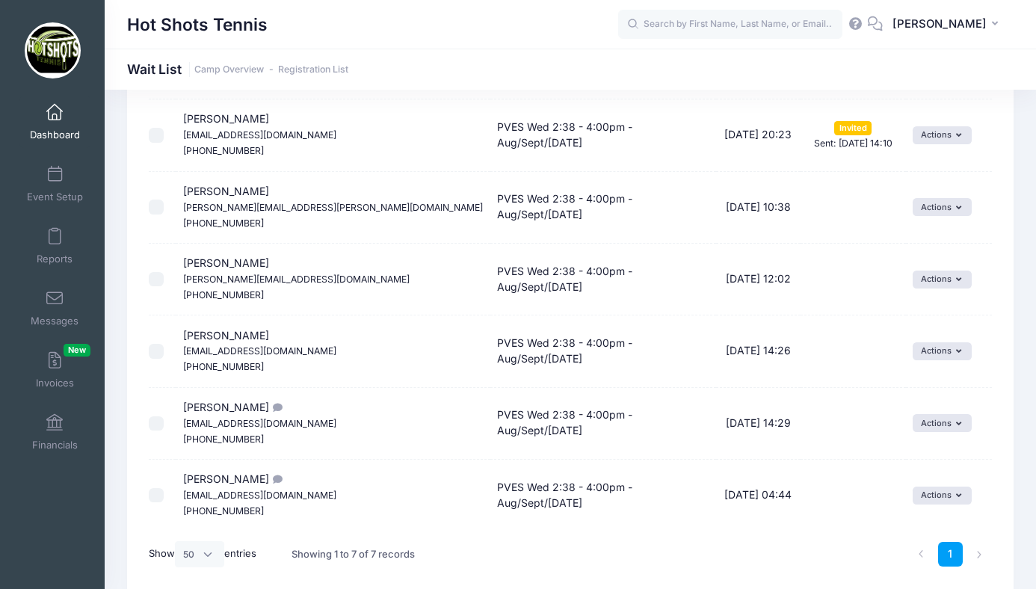
scroll to position [233, 0]
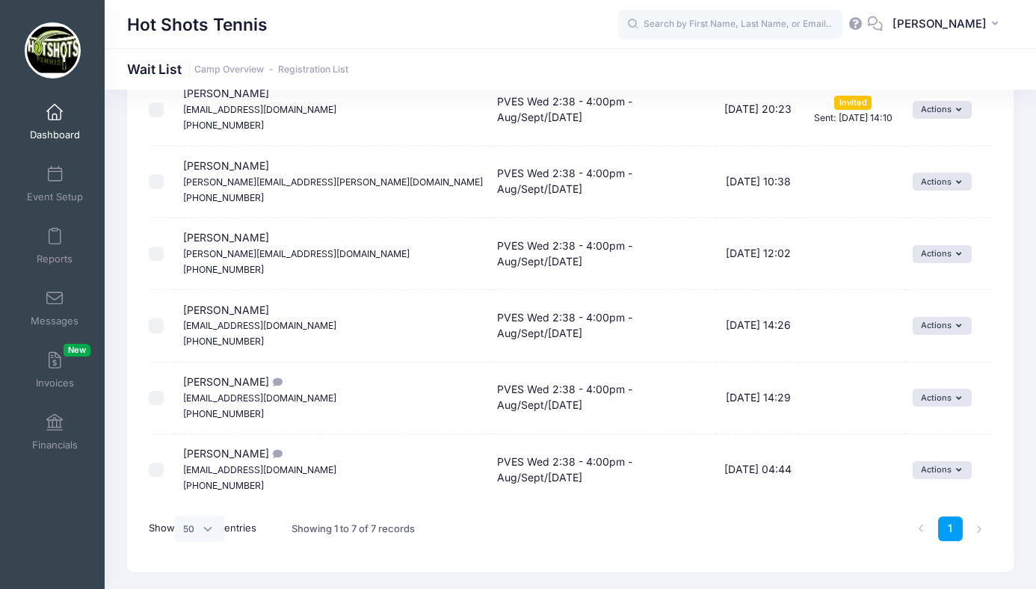
drag, startPoint x: 185, startPoint y: 310, endPoint x: 277, endPoint y: 309, distance: 92.0
click at [277, 309] on td "[PERSON_NAME] [EMAIL_ADDRESS][DOMAIN_NAME] [PHONE_NUMBER]" at bounding box center [333, 326] width 315 height 72
copy span "[PERSON_NAME]"
click at [490, 360] on td "PVES Wed 2:38 - 4:00pm - Aug/Sept/[DATE]" at bounding box center [603, 326] width 226 height 72
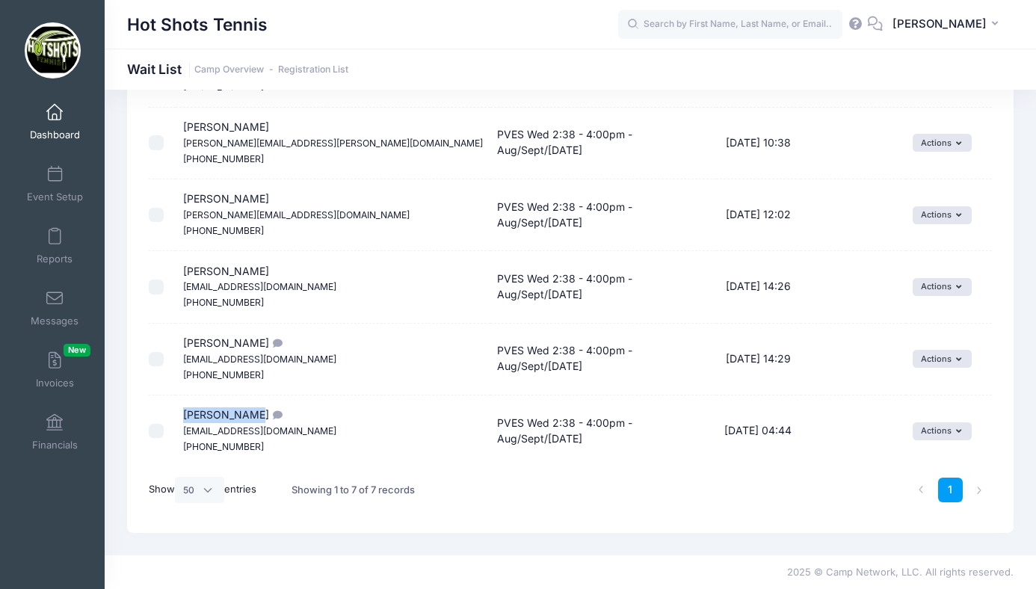
drag, startPoint x: 185, startPoint y: 411, endPoint x: 245, endPoint y: 412, distance: 59.8
click at [245, 412] on span "[PERSON_NAME] [EMAIL_ADDRESS][DOMAIN_NAME] [PHONE_NUMBER]" at bounding box center [259, 430] width 153 height 44
copy span "[PERSON_NAME]"
click at [55, 114] on span at bounding box center [55, 113] width 0 height 16
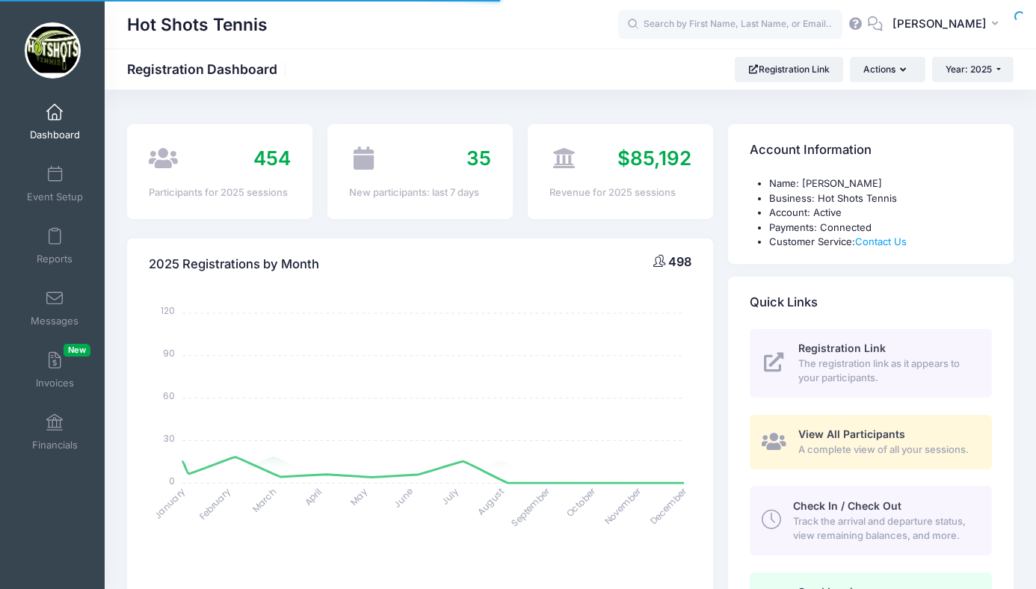
select select
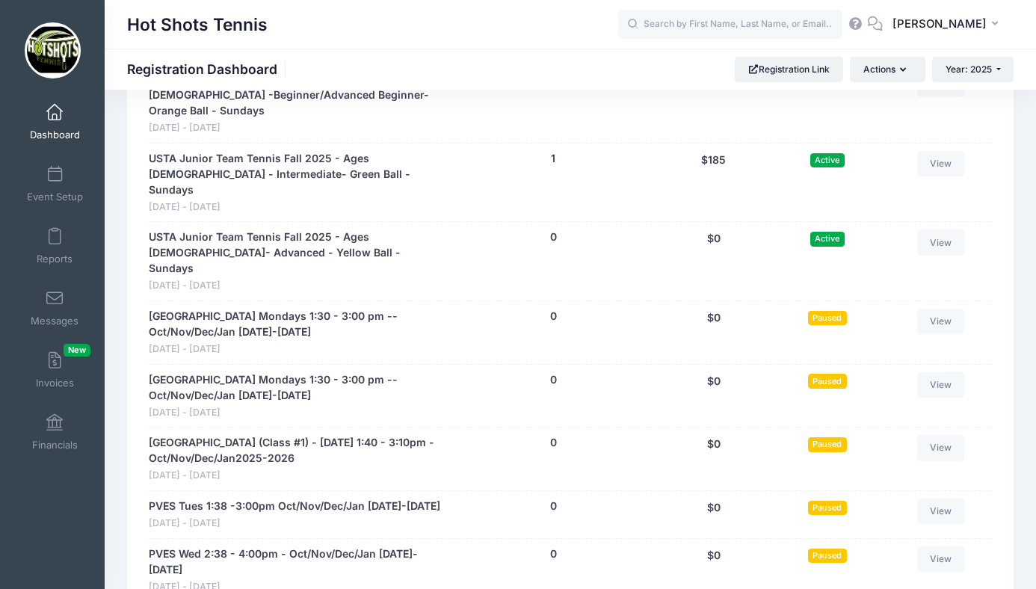
scroll to position [3909, 0]
